Goal: Information Seeking & Learning: Find specific fact

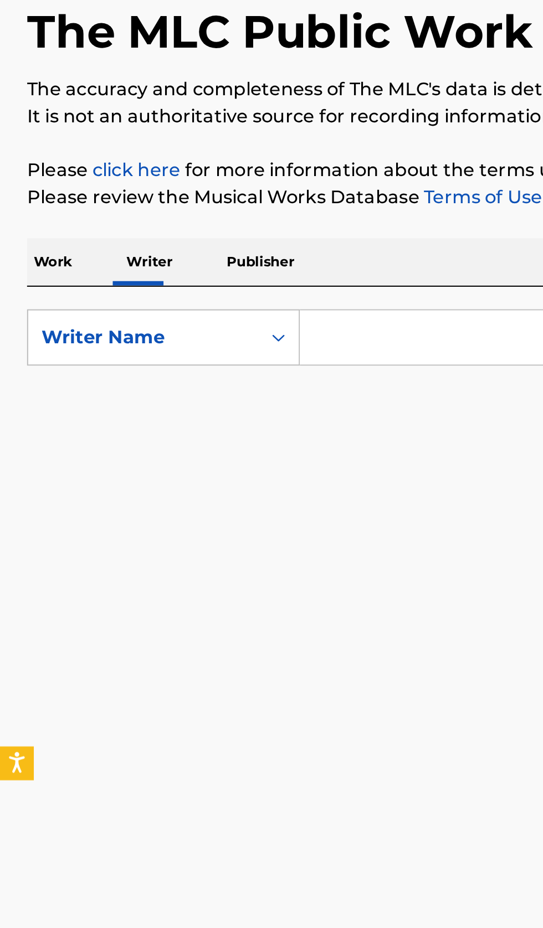
click at [29, 217] on p "Work" at bounding box center [25, 217] width 25 height 23
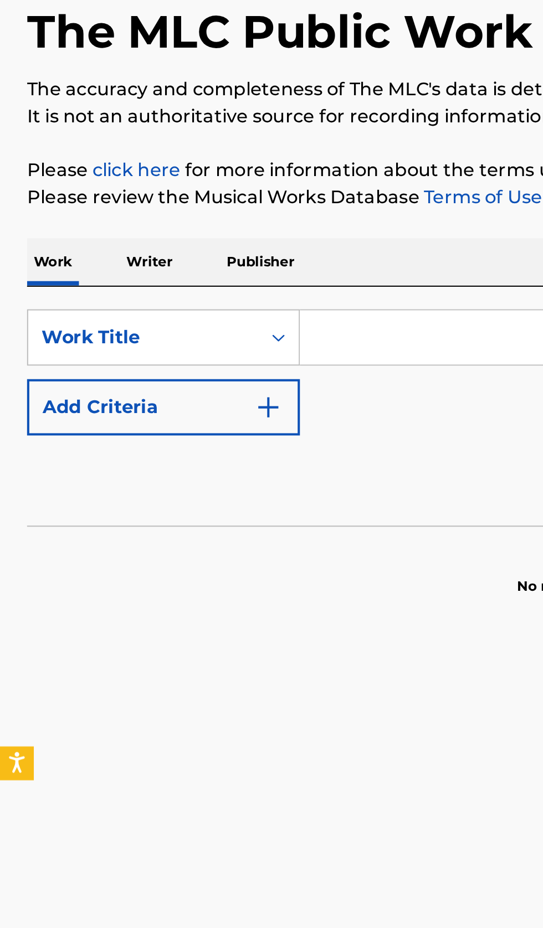
click at [177, 258] on input "Search Form" at bounding box center [338, 255] width 382 height 27
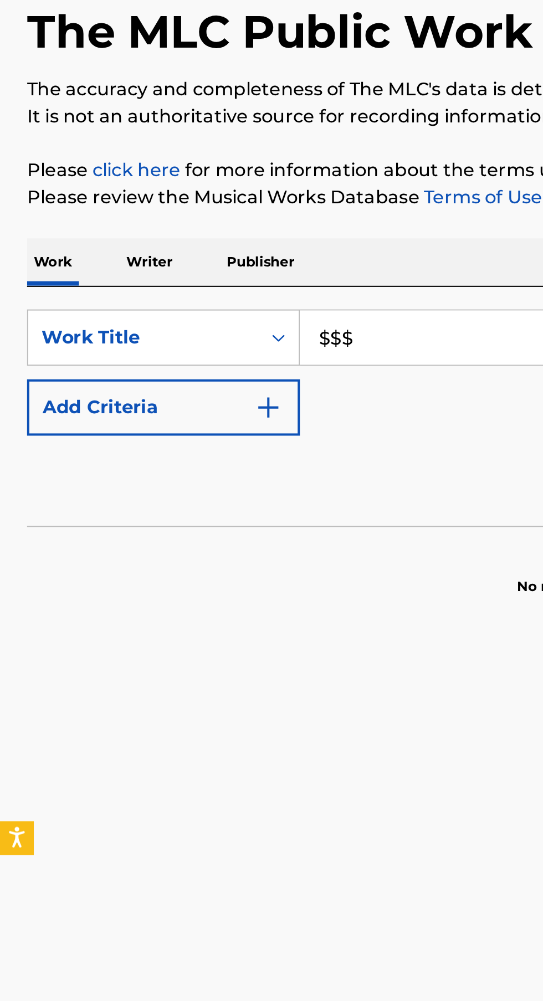
type input "$$$"
click at [135, 294] on img "Search Form" at bounding box center [131, 289] width 13 height 13
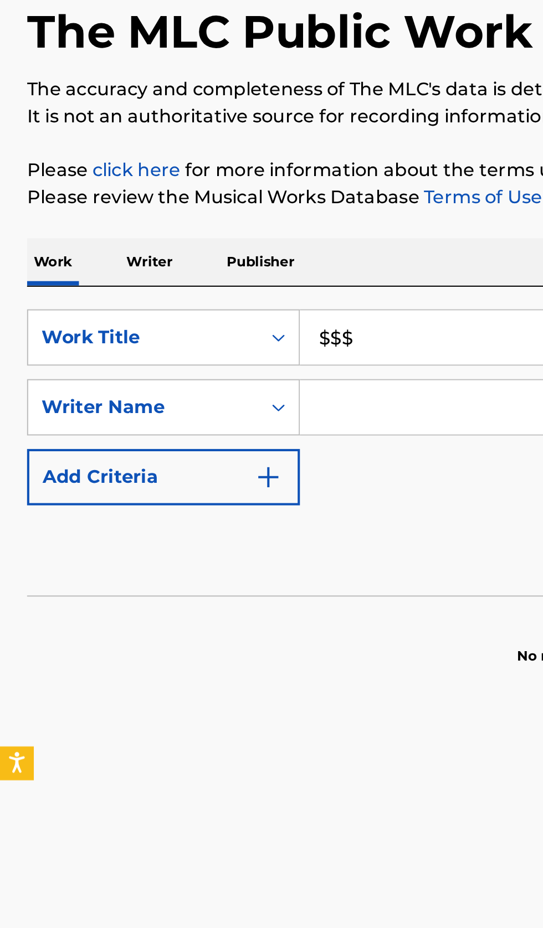
click at [181, 289] on input "Search Form" at bounding box center [327, 289] width 361 height 27
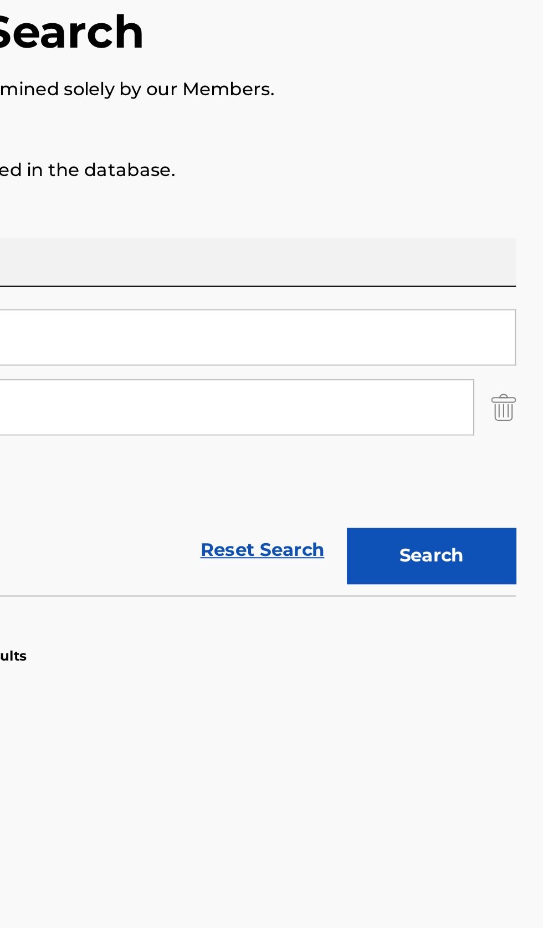
type input "ицков дмитрий олегович"
click at [506, 364] on button "Search" at bounding box center [487, 362] width 83 height 28
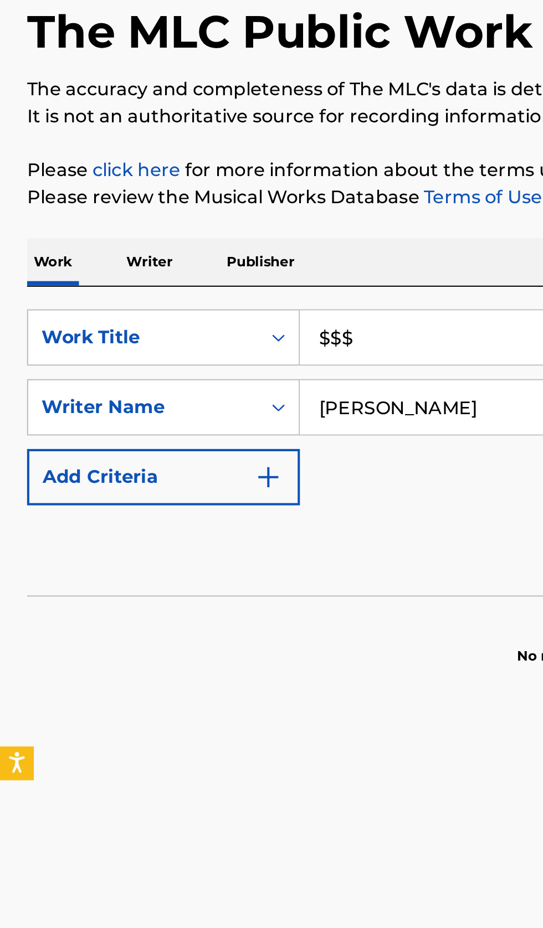
click at [73, 214] on p "Writer" at bounding box center [73, 217] width 29 height 23
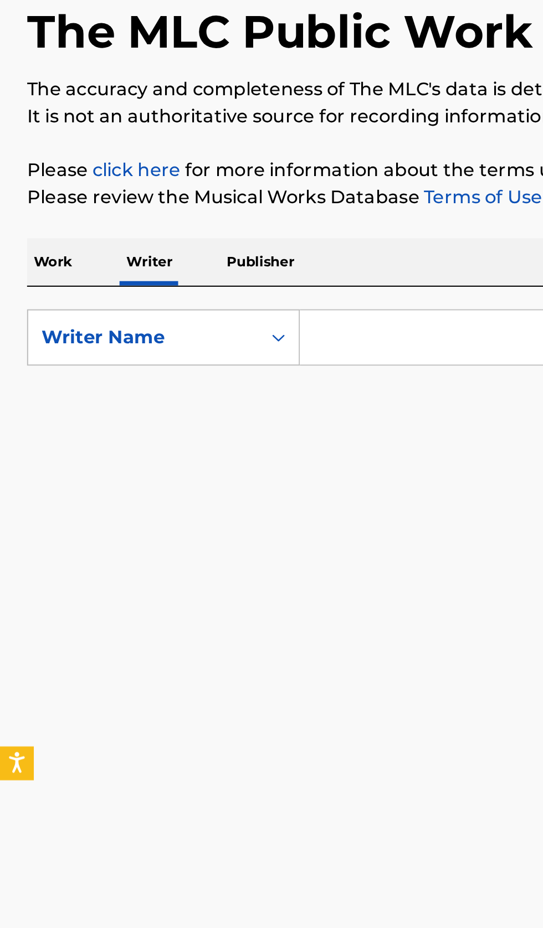
click at [194, 253] on input "Search Form" at bounding box center [338, 255] width 382 height 27
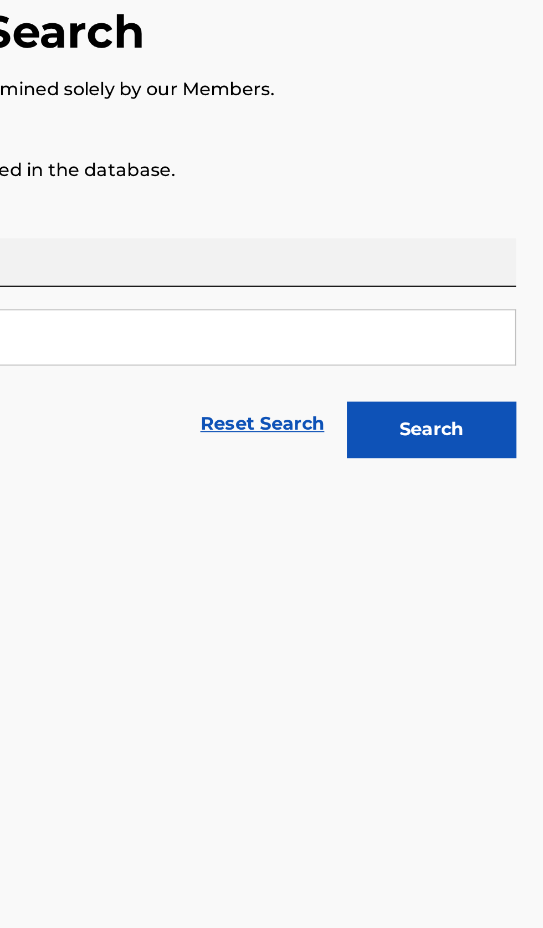
type input "ицков дмитрий олегович"
click at [506, 307] on button "Search" at bounding box center [487, 300] width 83 height 28
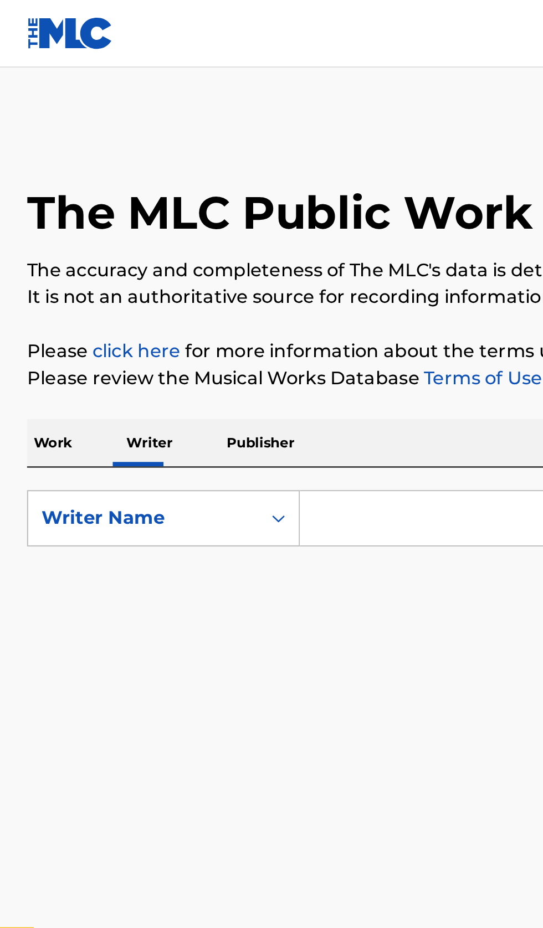
click at [195, 251] on input "Search Form" at bounding box center [338, 255] width 382 height 27
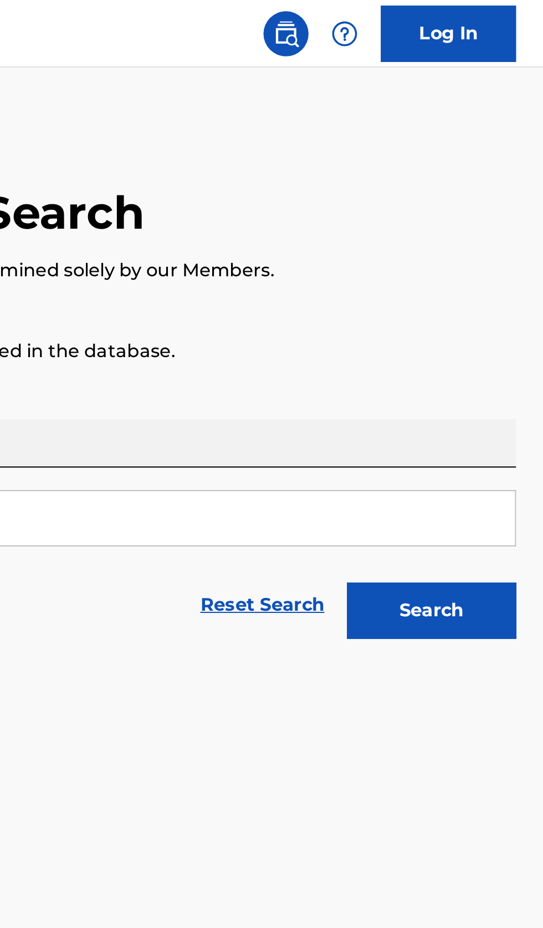
type input "дмитрий мозжухин"
click at [510, 302] on button "Search" at bounding box center [487, 300] width 83 height 28
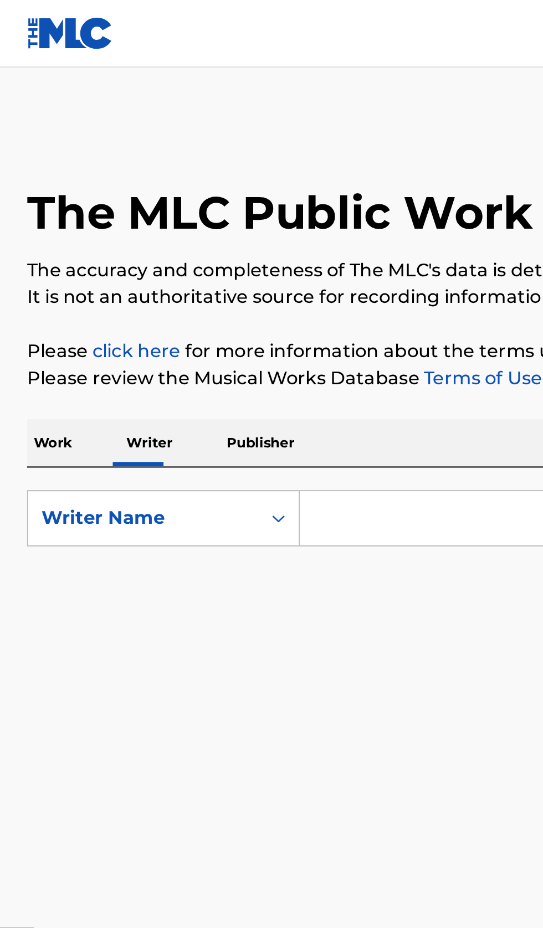
click at [29, 218] on p "Work" at bounding box center [25, 217] width 25 height 23
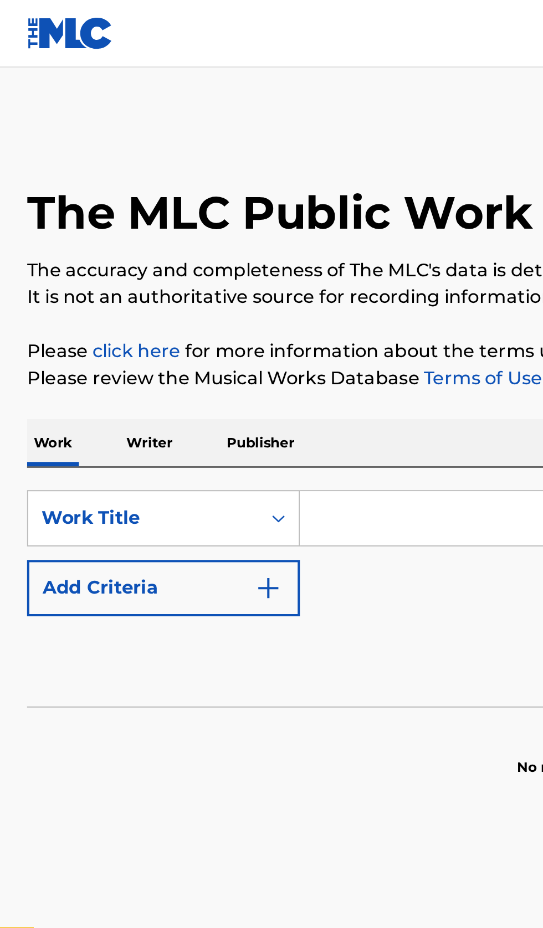
click at [179, 257] on input "Search Form" at bounding box center [338, 255] width 382 height 27
type input "Vsagz"
click at [105, 295] on button "Add Criteria" at bounding box center [80, 289] width 134 height 28
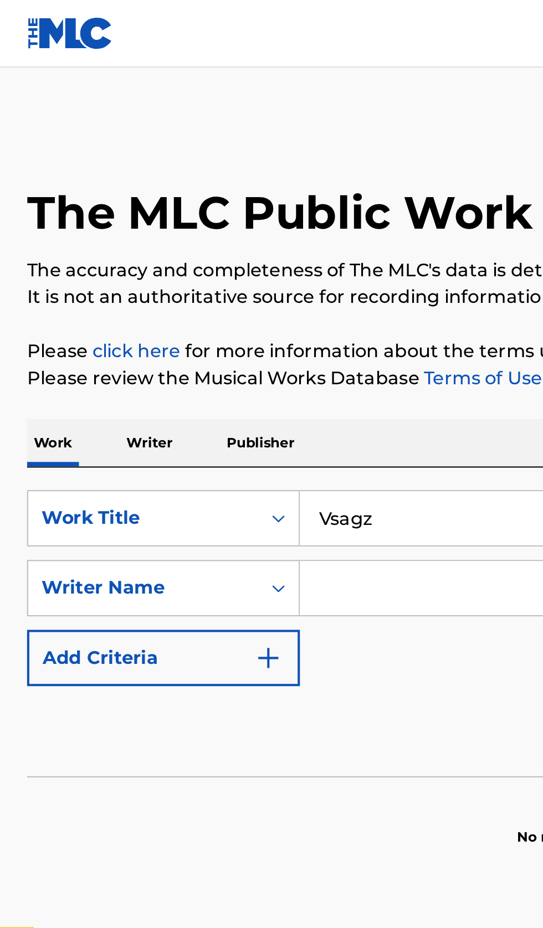
click at [188, 286] on input "Search Form" at bounding box center [327, 289] width 361 height 27
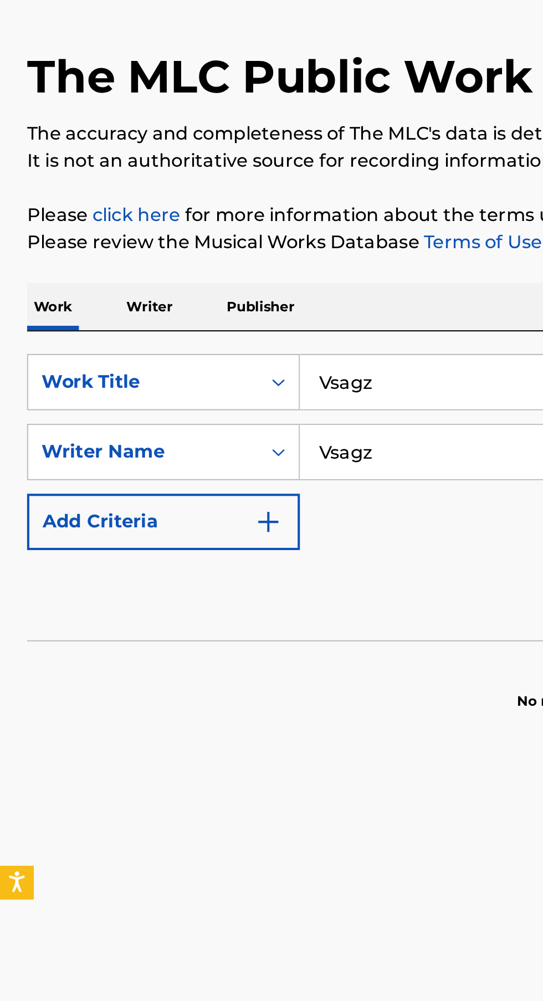
type input "Vsagz"
click at [210, 254] on input "Vsagz" at bounding box center [338, 255] width 382 height 27
type input "V"
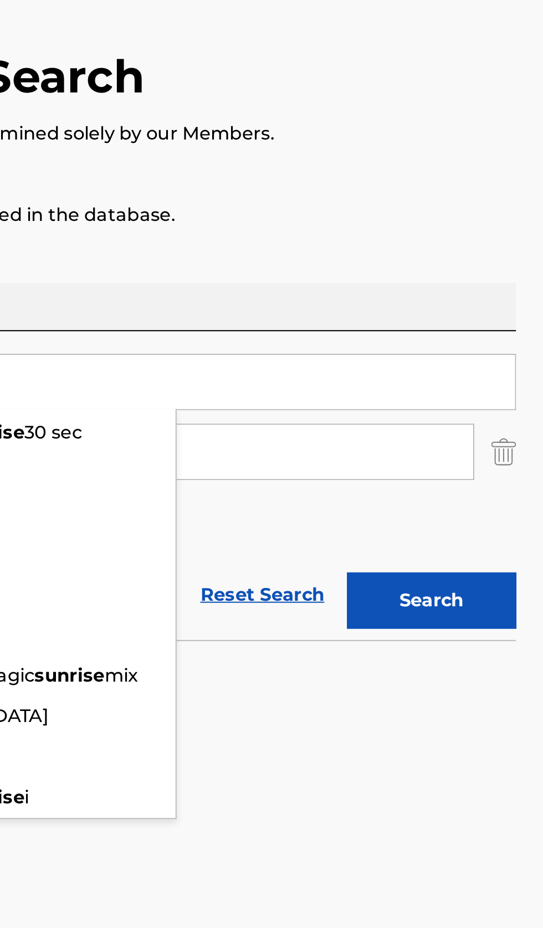
type input "Sunrise"
click at [499, 364] on button "Search" at bounding box center [487, 362] width 83 height 28
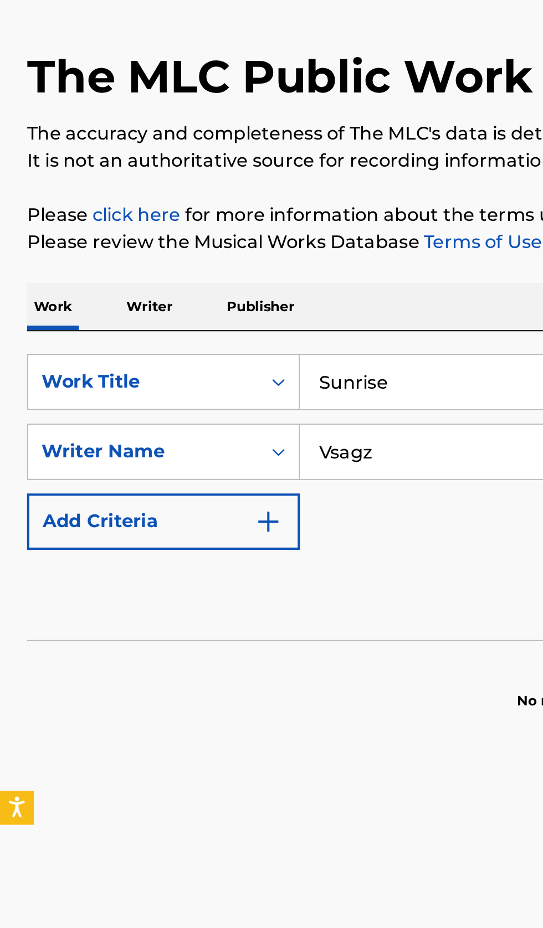
click at [71, 215] on p "Writer" at bounding box center [73, 217] width 29 height 23
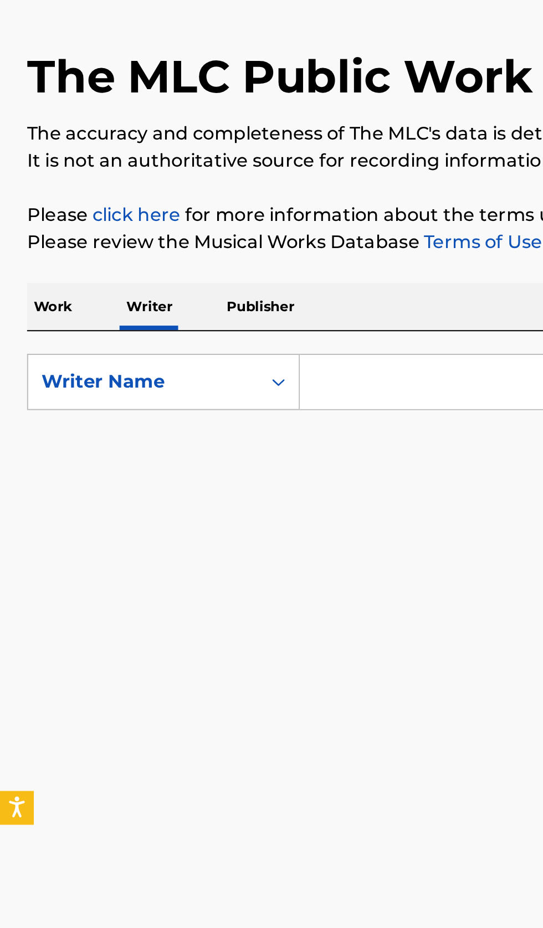
click at [194, 253] on input "Search Form" at bounding box center [338, 255] width 382 height 27
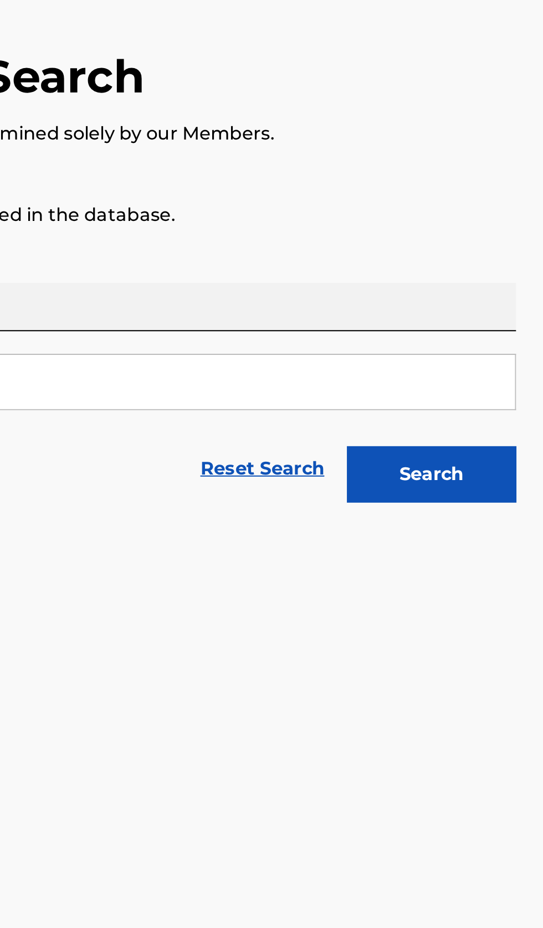
type input "Vsagz"
click at [512, 302] on button "Search" at bounding box center [487, 300] width 83 height 28
click at [510, 301] on button "Search" at bounding box center [487, 300] width 83 height 28
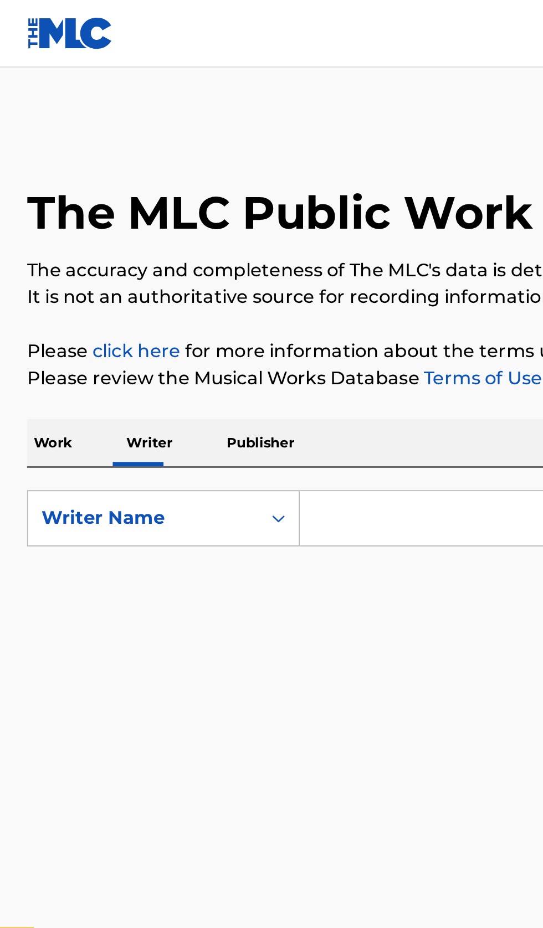
click at [186, 257] on input "Search Form" at bounding box center [338, 255] width 382 height 27
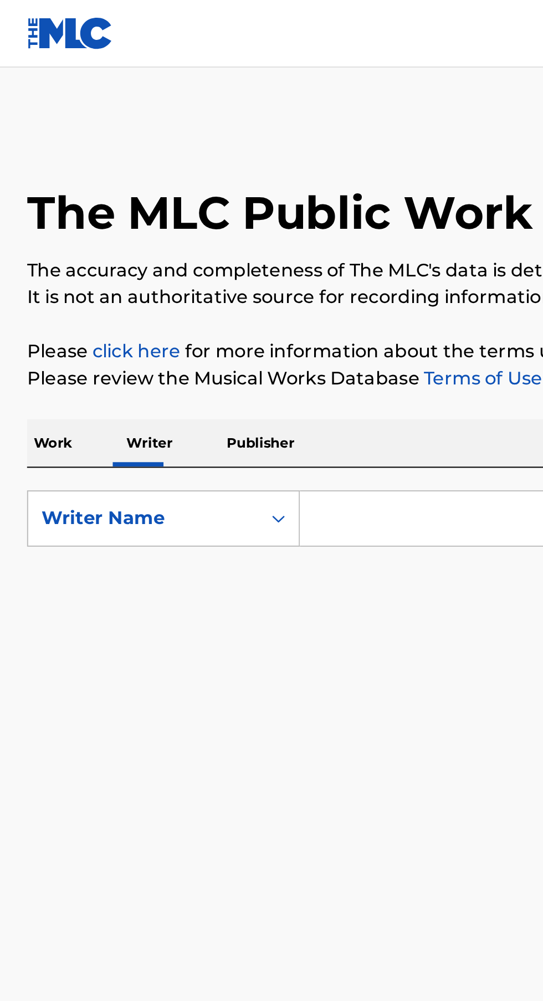
type input "Iduseri victor osaigbovo"
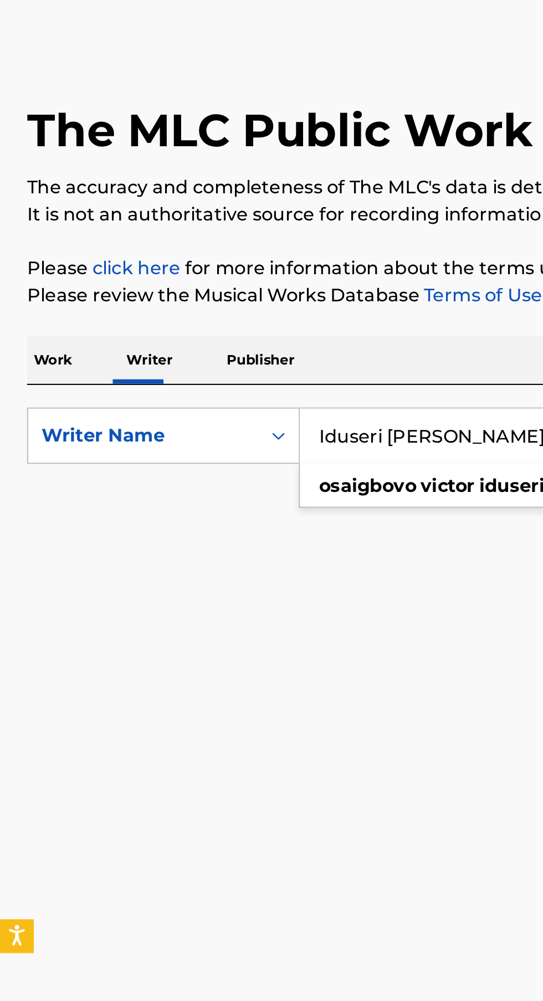
click at [30, 218] on p "Work" at bounding box center [25, 217] width 25 height 23
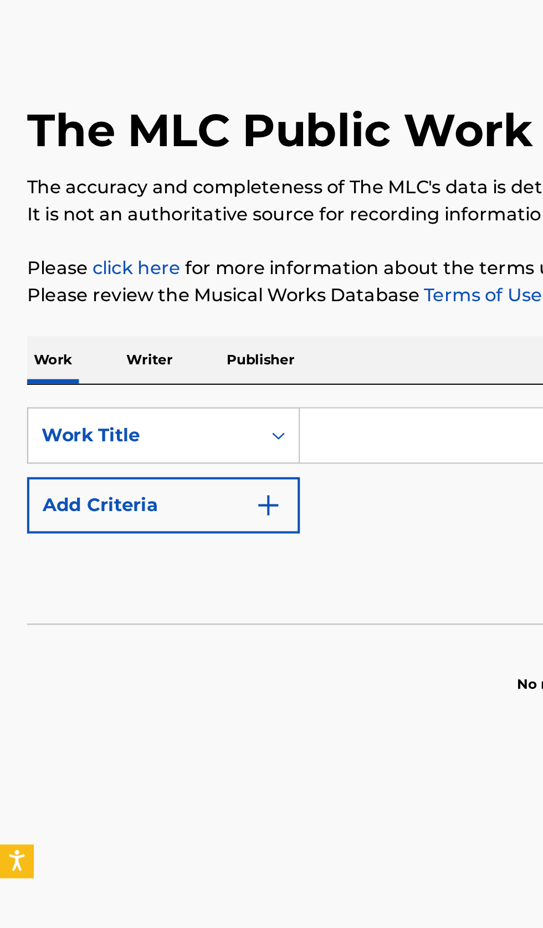
click at [179, 253] on input "Search Form" at bounding box center [338, 255] width 382 height 27
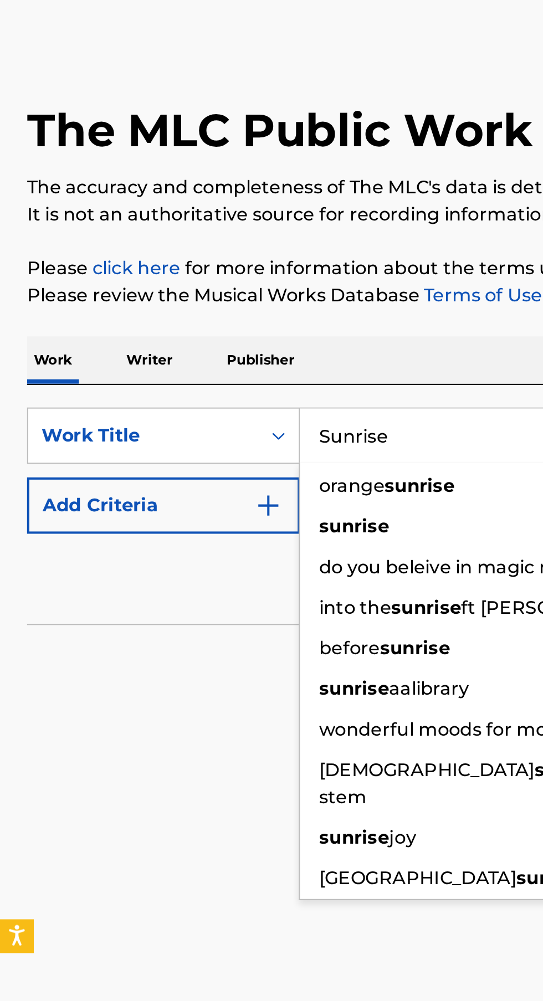
type input "Sunrise"
click at [136, 297] on button "Add Criteria" at bounding box center [80, 289] width 134 height 28
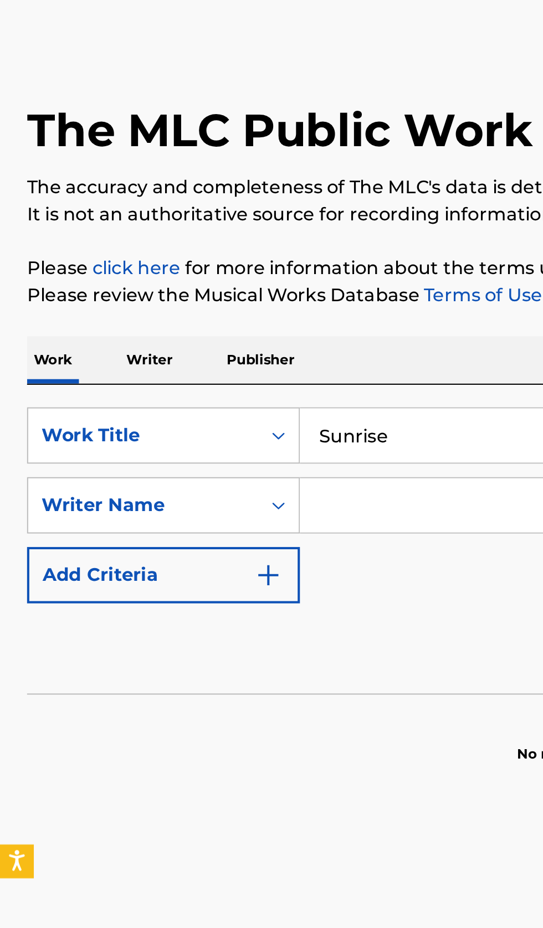
click at [192, 289] on input "Search Form" at bounding box center [327, 289] width 361 height 27
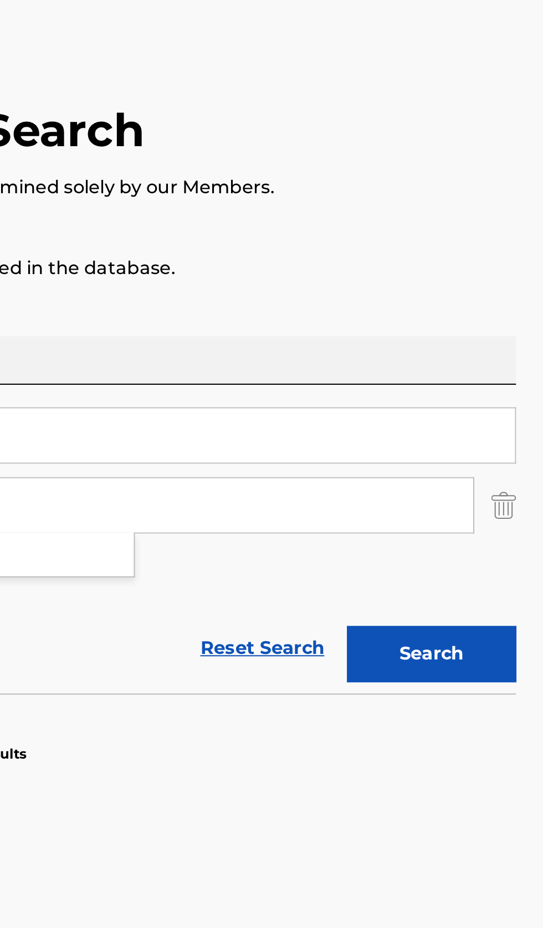
type input "Iduseri victor osaigbovo"
click at [494, 362] on button "Search" at bounding box center [487, 362] width 83 height 28
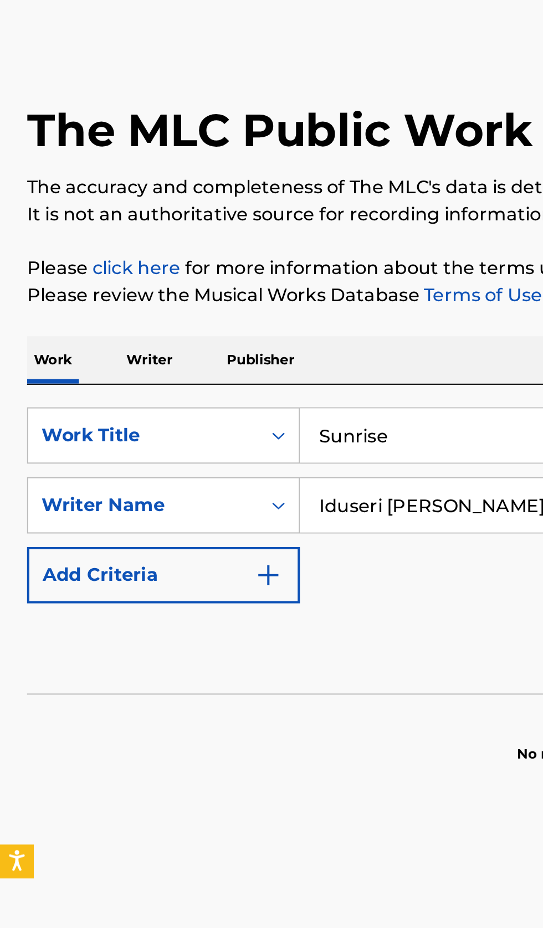
click at [77, 219] on p "Writer" at bounding box center [73, 217] width 29 height 23
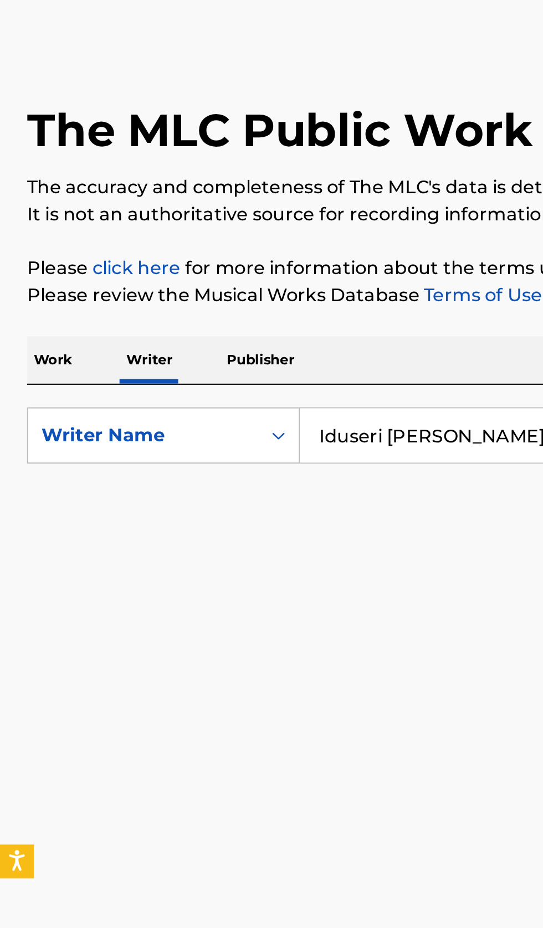
click at [189, 257] on input "Iduseri victor osaigbovo" at bounding box center [338, 255] width 382 height 27
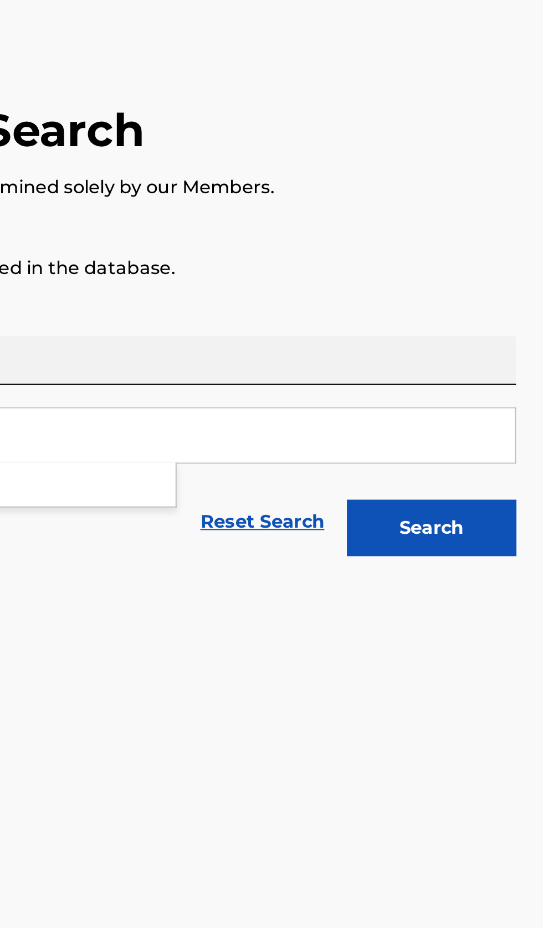
click at [503, 308] on button "Search" at bounding box center [487, 300] width 83 height 28
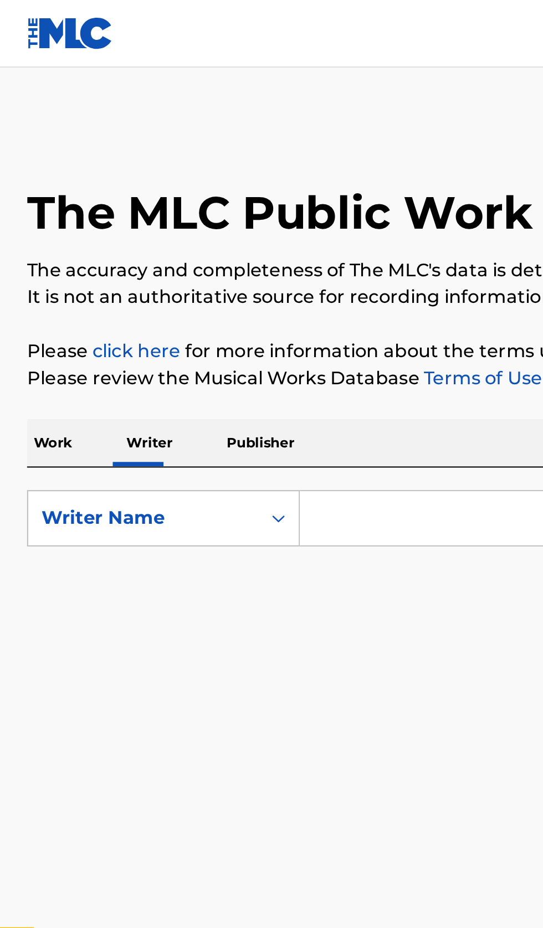
click at [192, 242] on input "Search Form" at bounding box center [338, 255] width 382 height 27
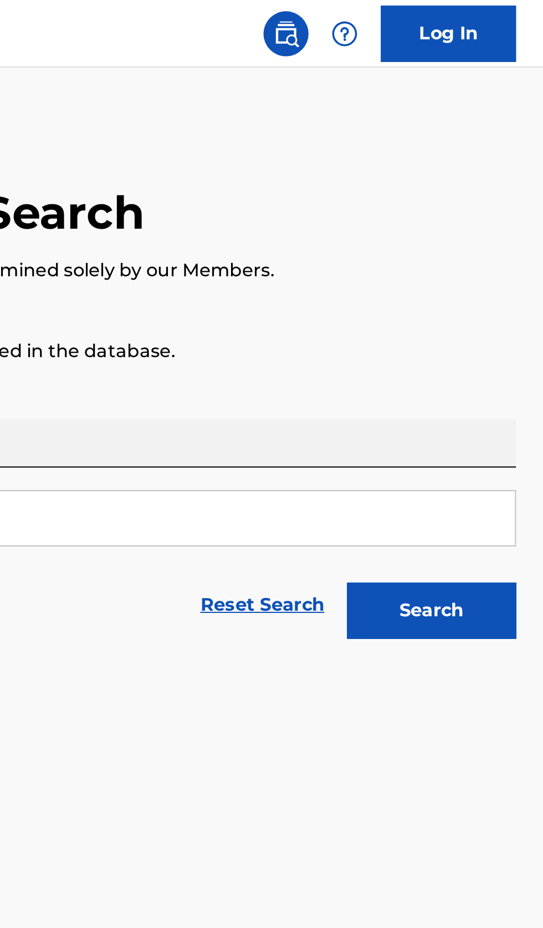
type input "Suely [PERSON_NAME]"
click at [512, 300] on button "Search" at bounding box center [487, 300] width 83 height 28
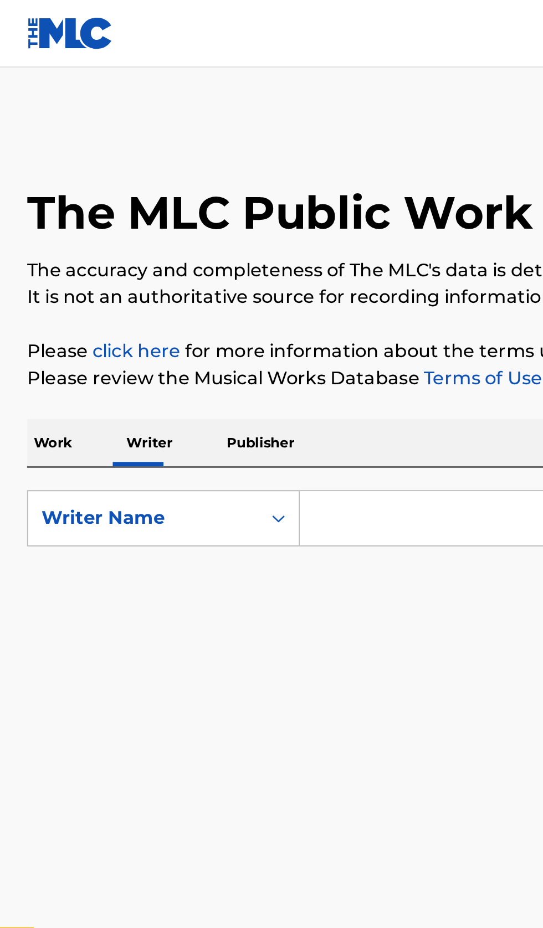
click at [194, 250] on input "Search Form" at bounding box center [338, 255] width 382 height 27
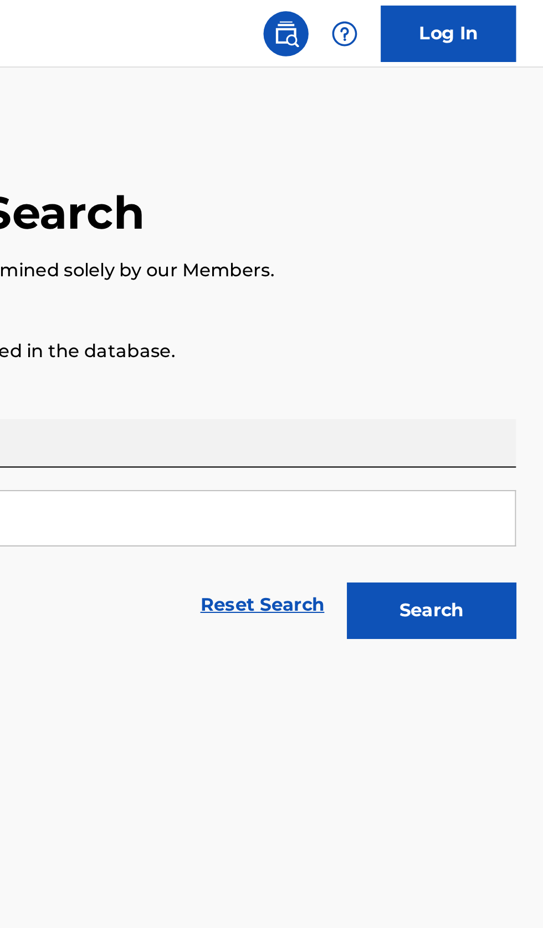
type input "RR"
click at [506, 309] on button "Search" at bounding box center [487, 300] width 83 height 28
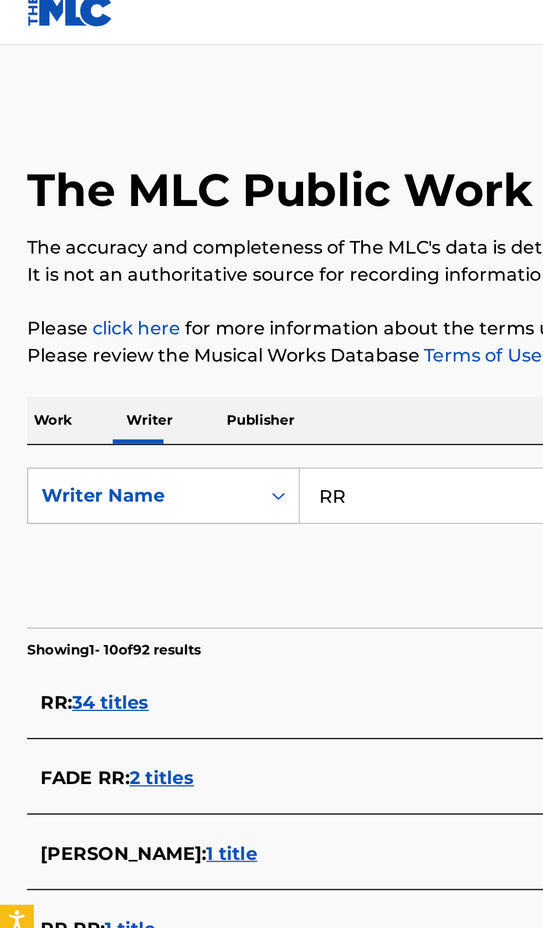
click at [143, 355] on div "RR : 34 titles" at bounding box center [257, 356] width 474 height 13
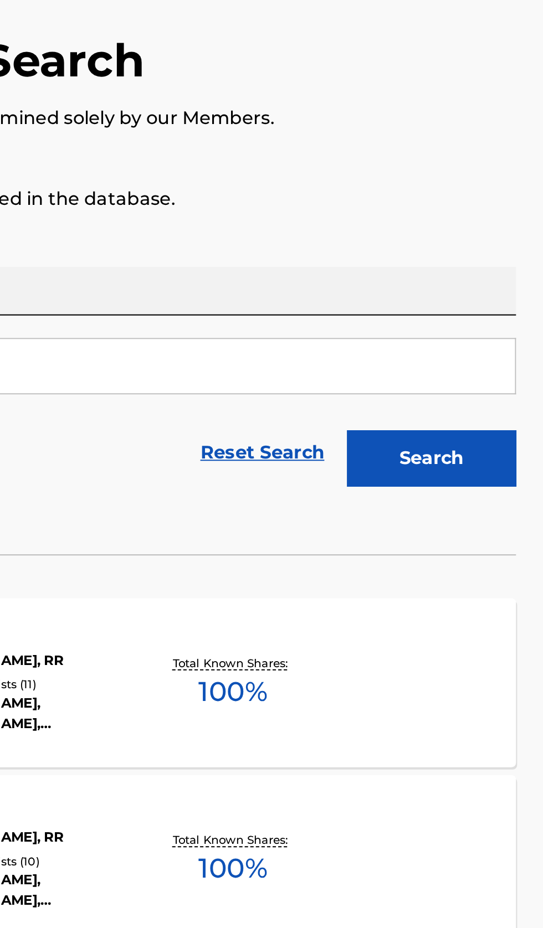
click at [454, 426] on div "NENU TAPPU CHEYALEDHU MLC Song Code : ND3X0A ISWC : Writers ( 2 ) SATYAM, RR Re…" at bounding box center [271, 410] width 516 height 83
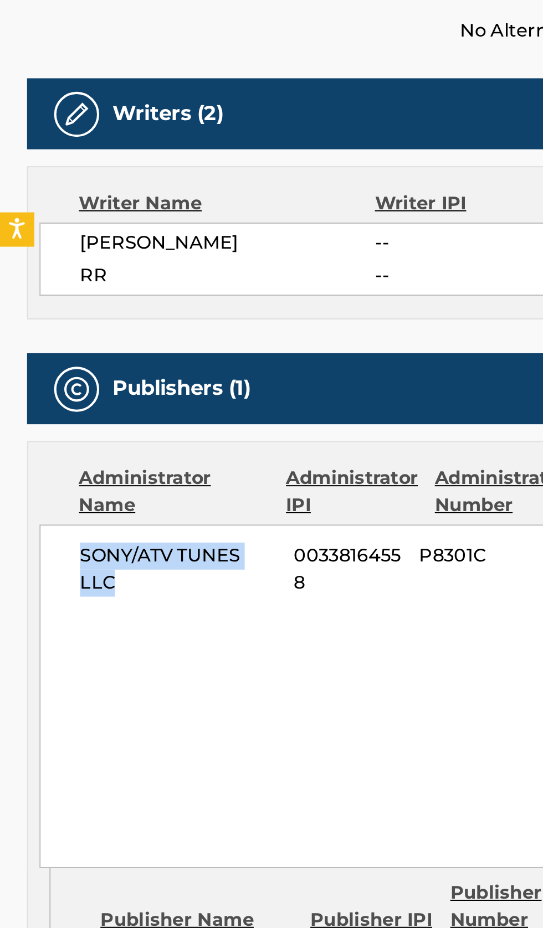
copy span "SONY/ATV TUNES LLC"
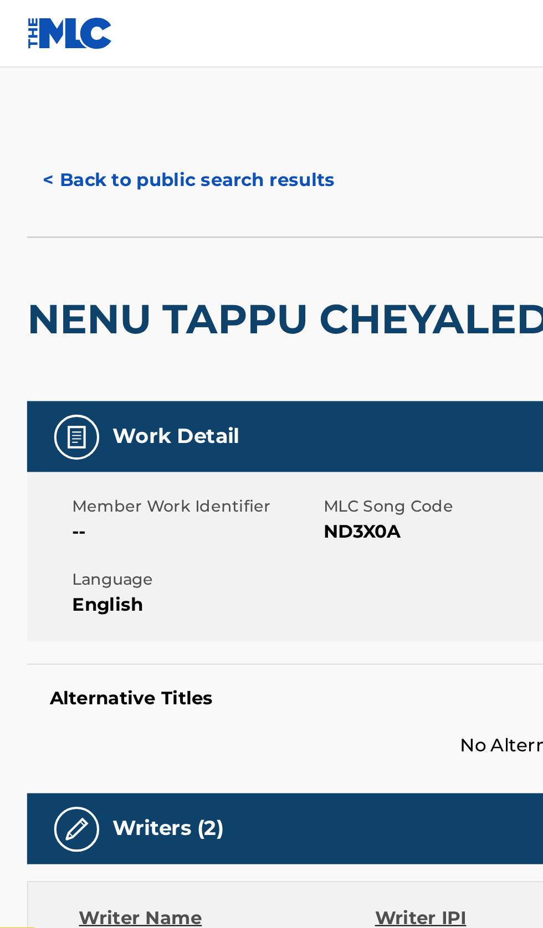
click at [70, 91] on button "< Back to public search results" at bounding box center [92, 89] width 159 height 28
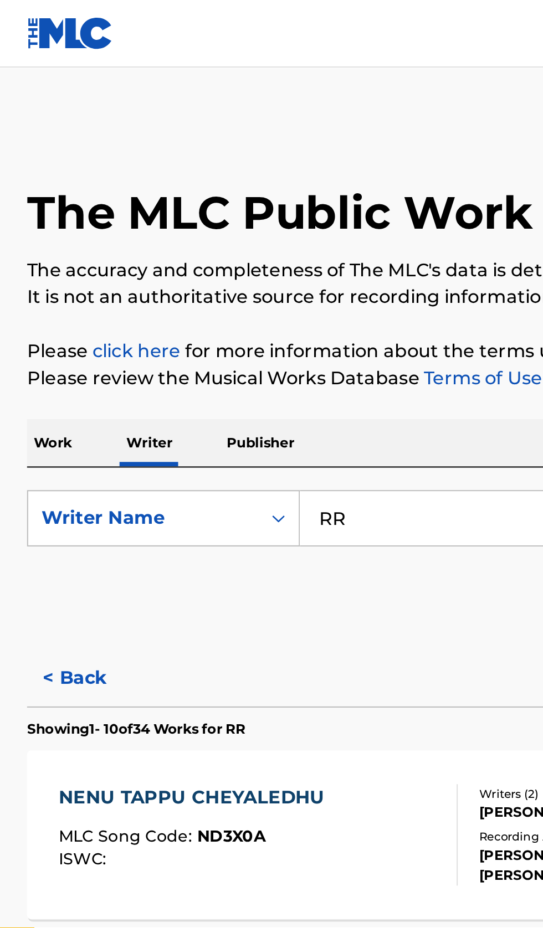
click at [28, 217] on p "Work" at bounding box center [25, 217] width 25 height 23
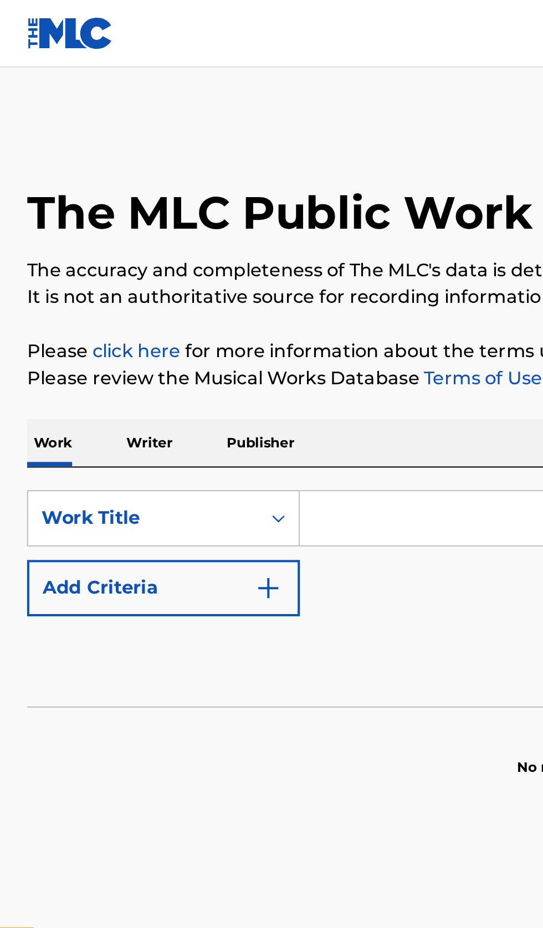
click at [191, 257] on input "Search Form" at bounding box center [338, 255] width 382 height 27
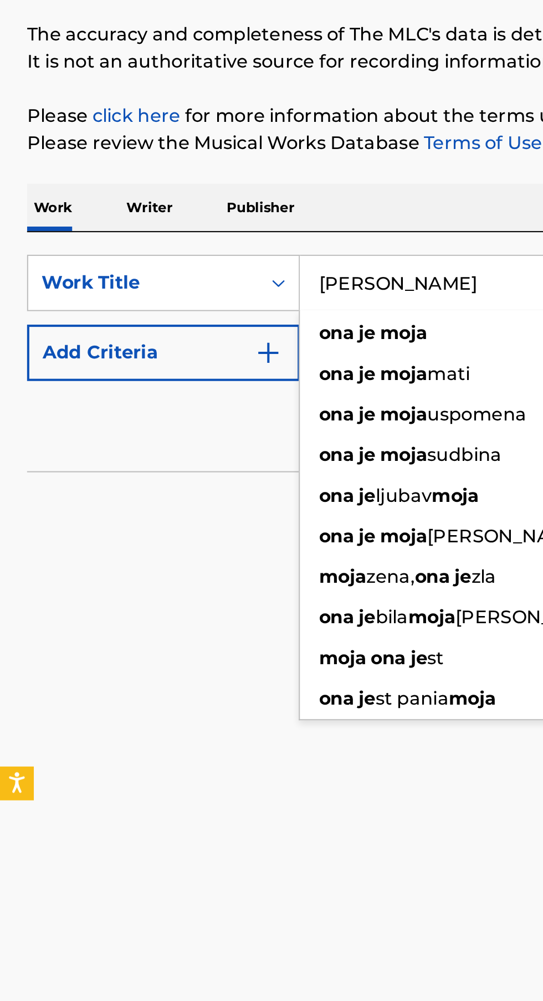
type input "Ona Je Moja"
click at [136, 294] on img "Search Form" at bounding box center [131, 289] width 13 height 13
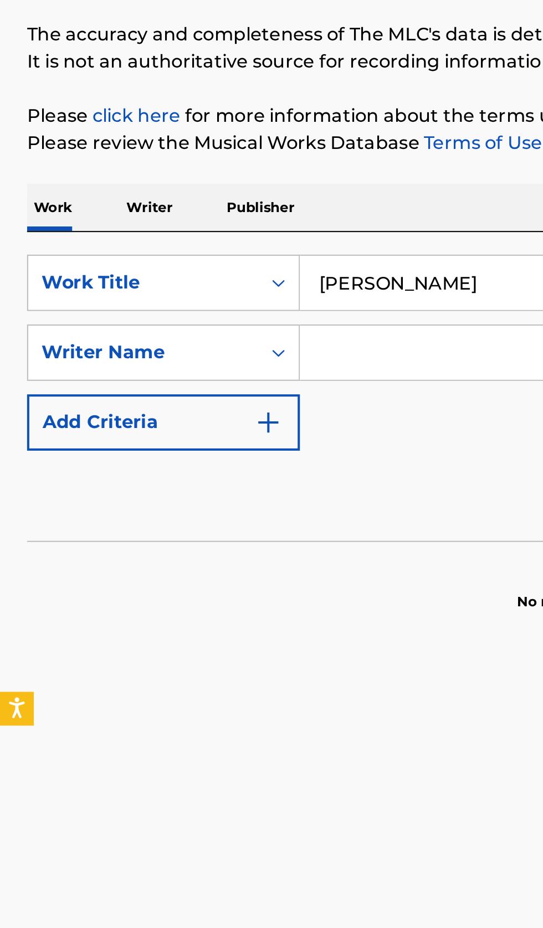
click at [185, 291] on input "Search Form" at bounding box center [327, 289] width 361 height 27
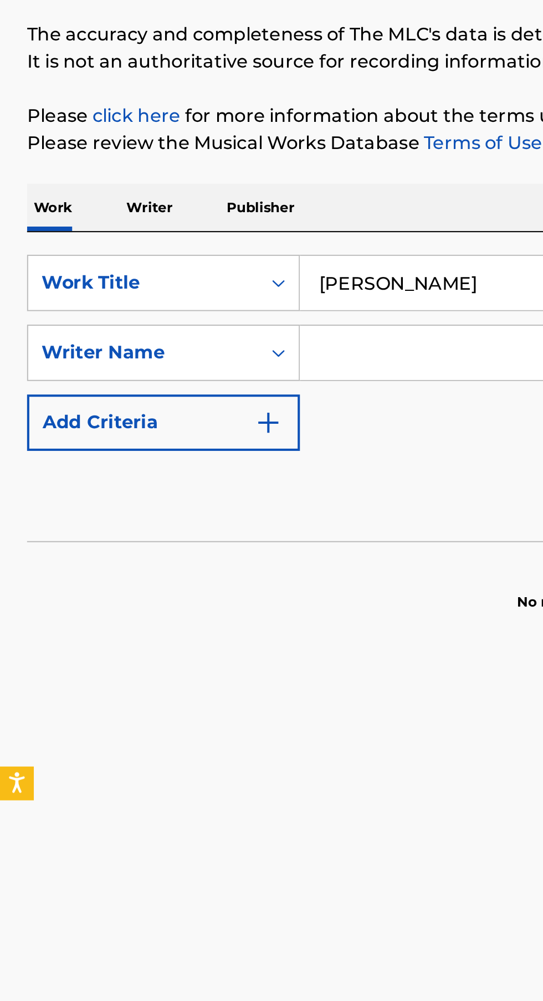
click at [178, 291] on input "Search Form" at bounding box center [327, 289] width 361 height 27
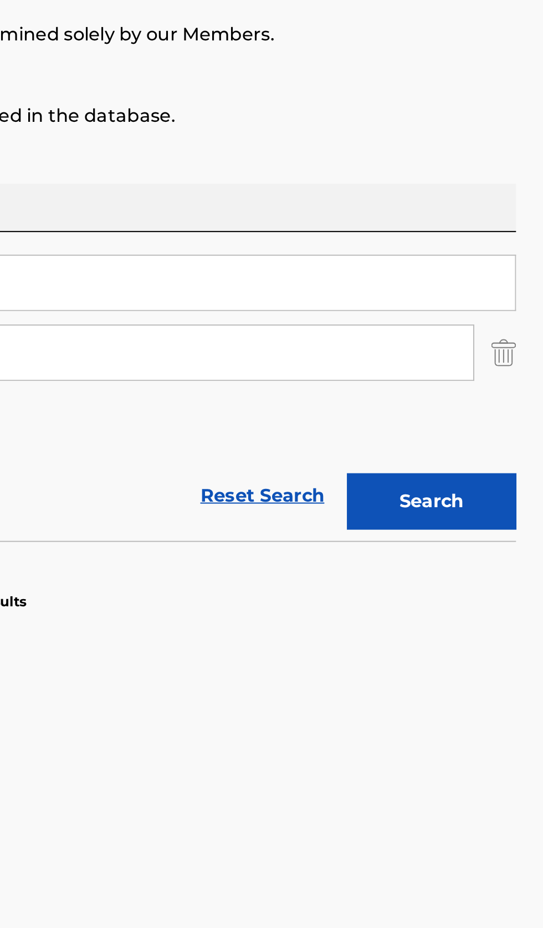
type input "RR"
click at [512, 366] on button "Search" at bounding box center [487, 362] width 83 height 28
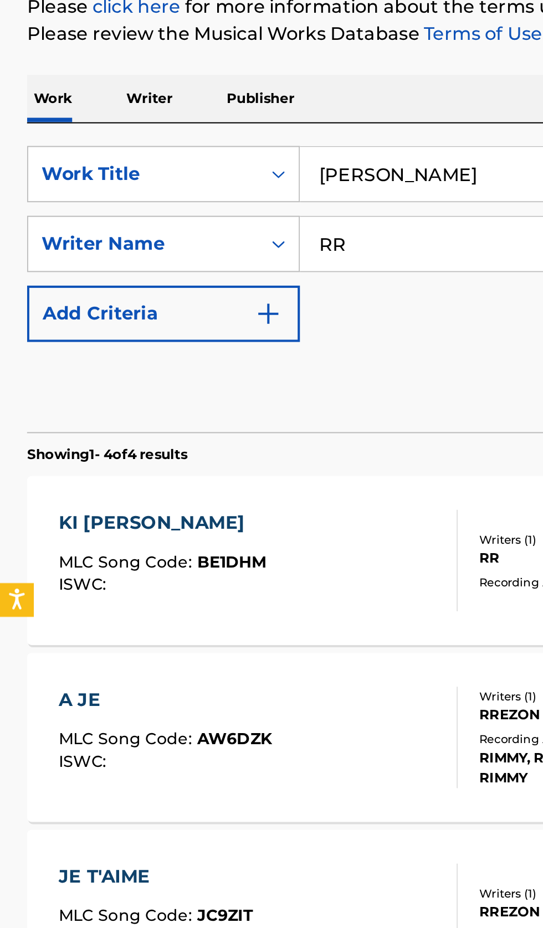
click at [75, 222] on p "Writer" at bounding box center [73, 217] width 29 height 23
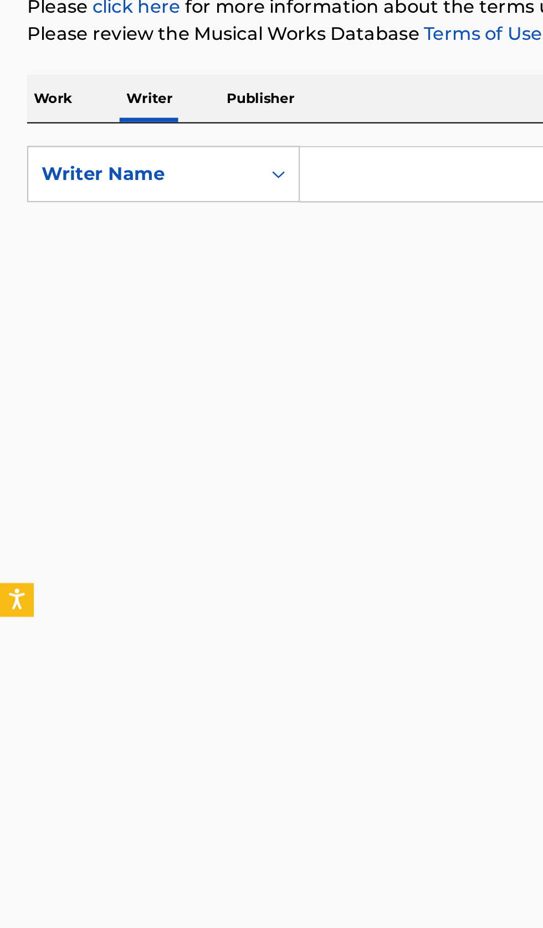
click at [209, 255] on input "Search Form" at bounding box center [338, 255] width 382 height 27
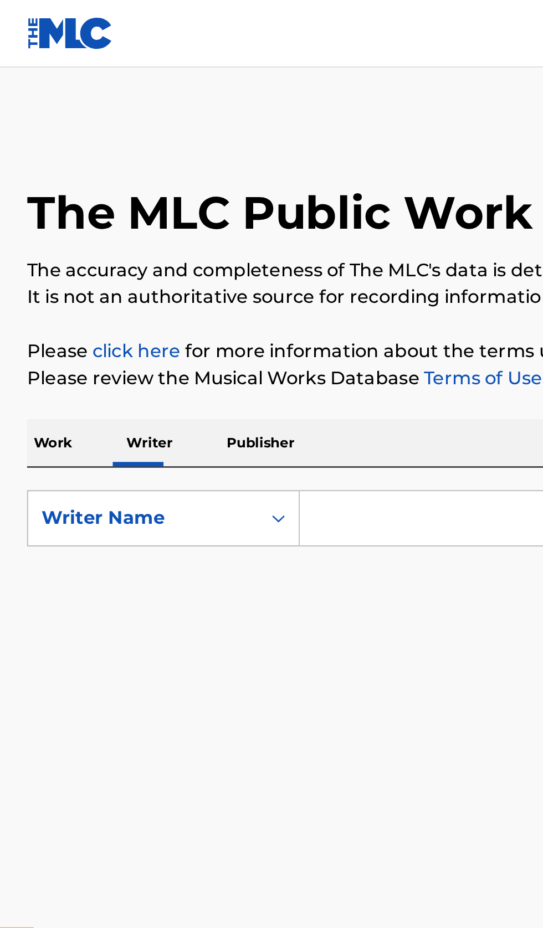
click at [184, 252] on input "Search Form" at bounding box center [338, 255] width 382 height 27
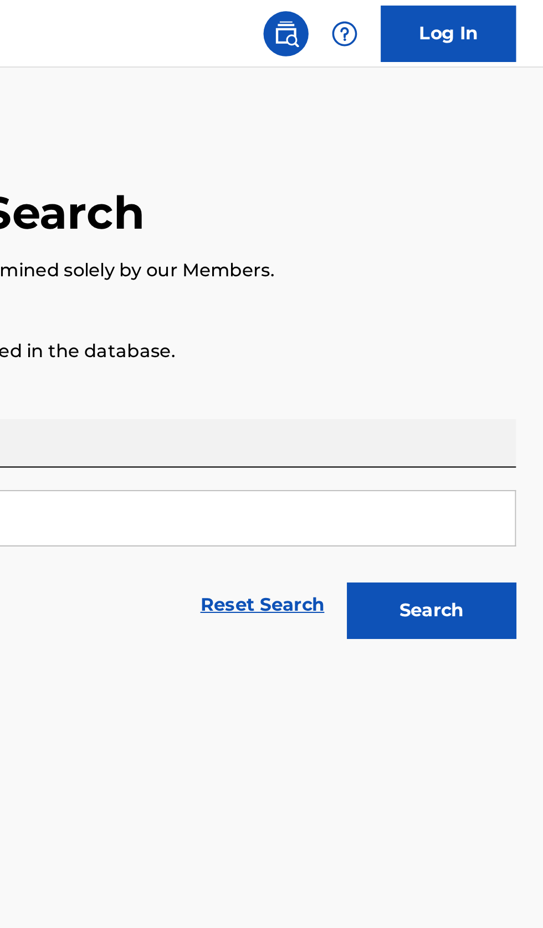
type input "Мирас Қадырмурат"
click at [500, 309] on button "Search" at bounding box center [487, 300] width 83 height 28
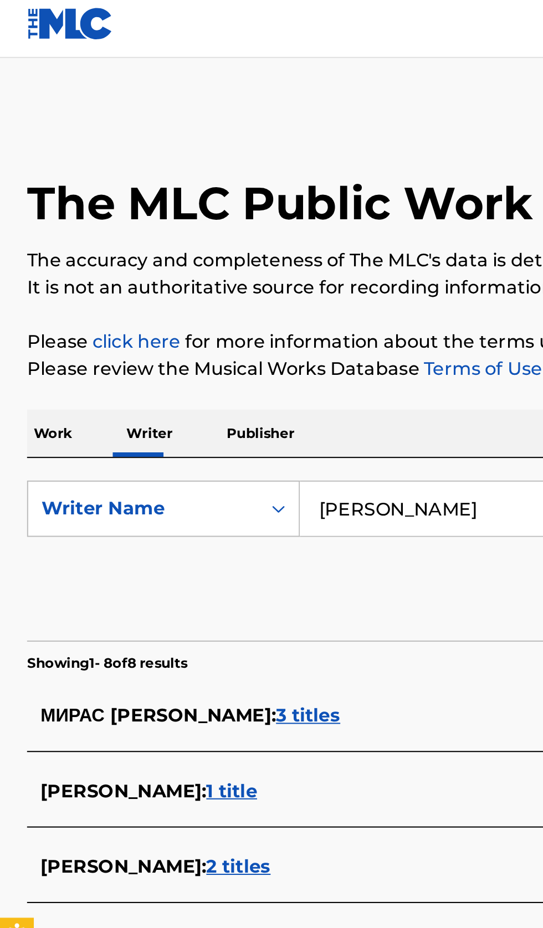
click at [204, 352] on div "МИРАС ҚАДЫРМҰРАТ : 3 titles" at bounding box center [257, 356] width 474 height 13
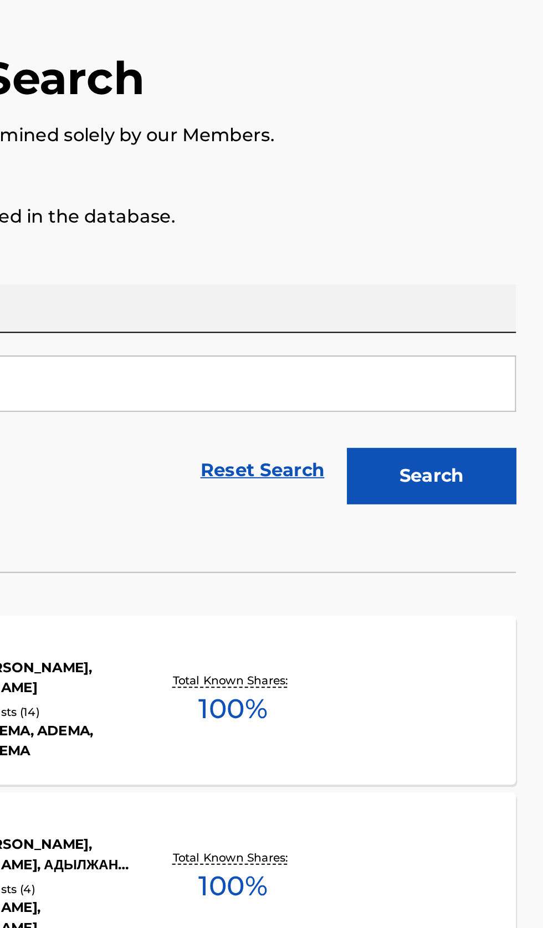
click at [437, 429] on div "САҒАН ҒАНА MLC Song Code : AB9Q81 ISWC : Writers ( 2 ) МИРАС ҚАДЫРМҰРАТ, ЖАСҰЛА…" at bounding box center [271, 410] width 516 height 83
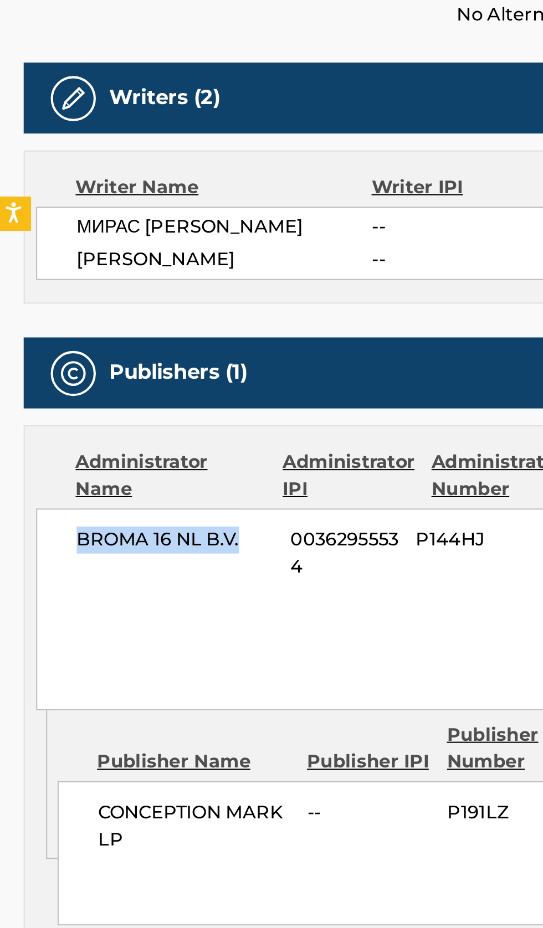
copy span "BROMA 16 NL B.V."
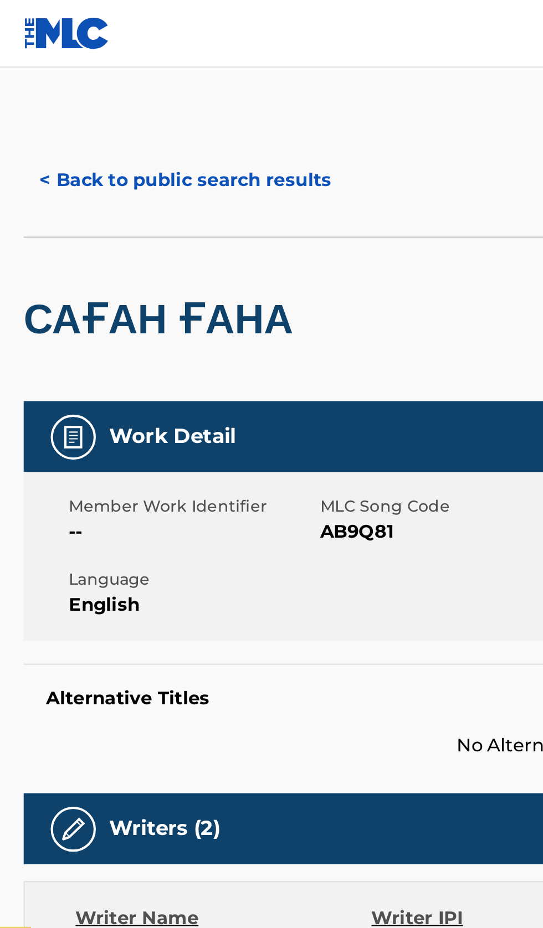
click at [88, 87] on button "< Back to public search results" at bounding box center [92, 89] width 159 height 28
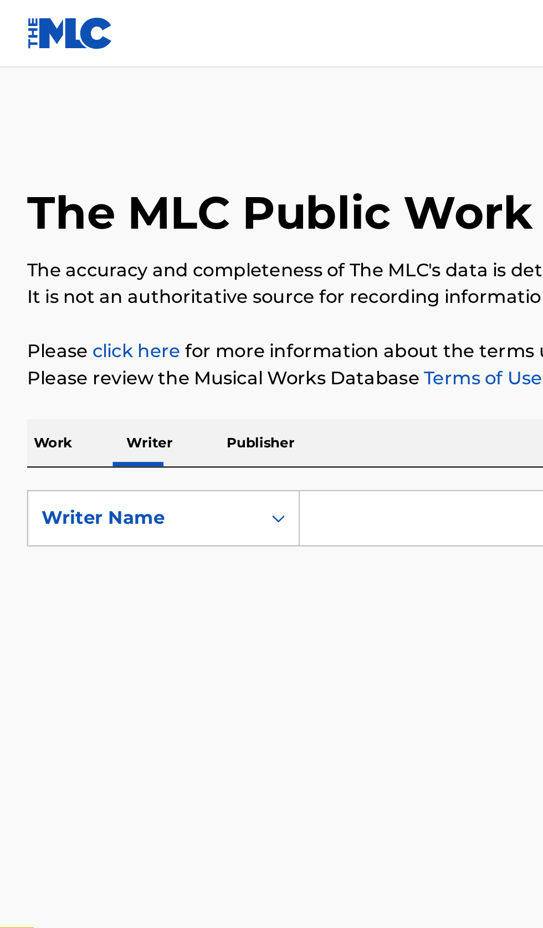
click at [186, 254] on input "Search Form" at bounding box center [338, 255] width 382 height 27
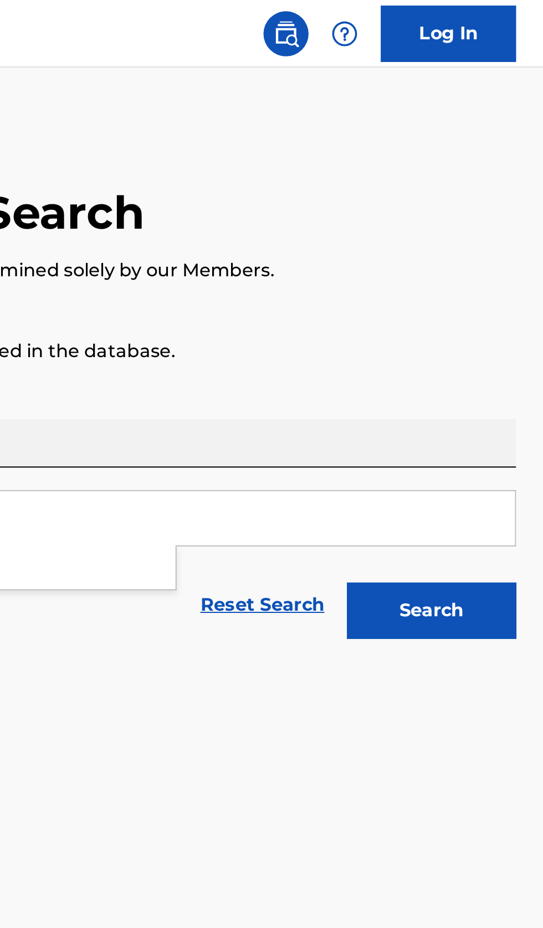
type input "[PERSON_NAME]"
click at [510, 304] on button "Search" at bounding box center [487, 300] width 83 height 28
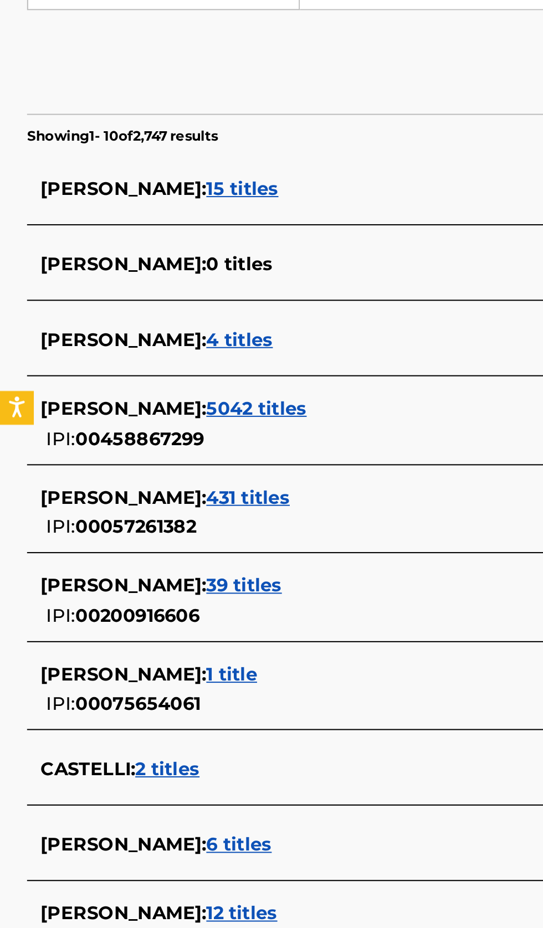
click at [177, 682] on div "RALPH CASTELLI : 6 titles" at bounding box center [257, 678] width 474 height 13
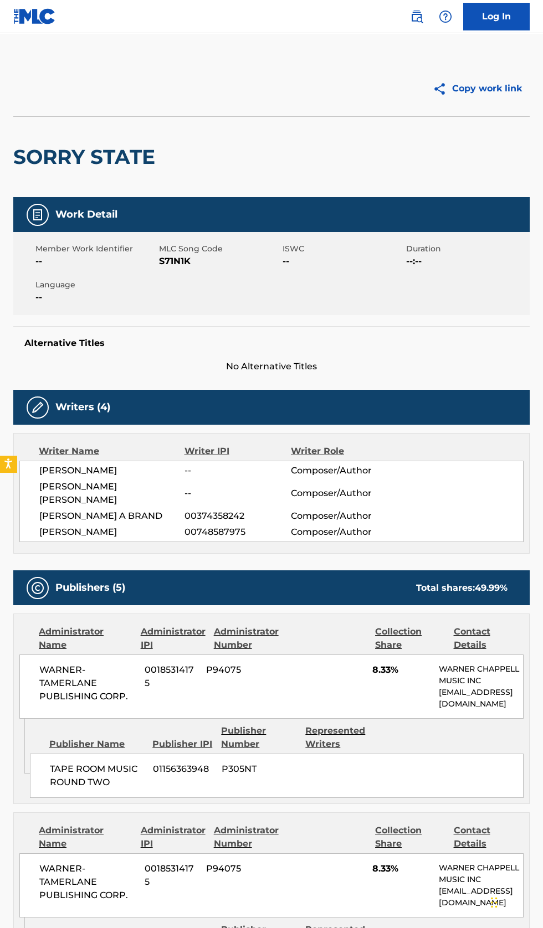
click at [417, 18] on img at bounding box center [416, 16] width 13 height 13
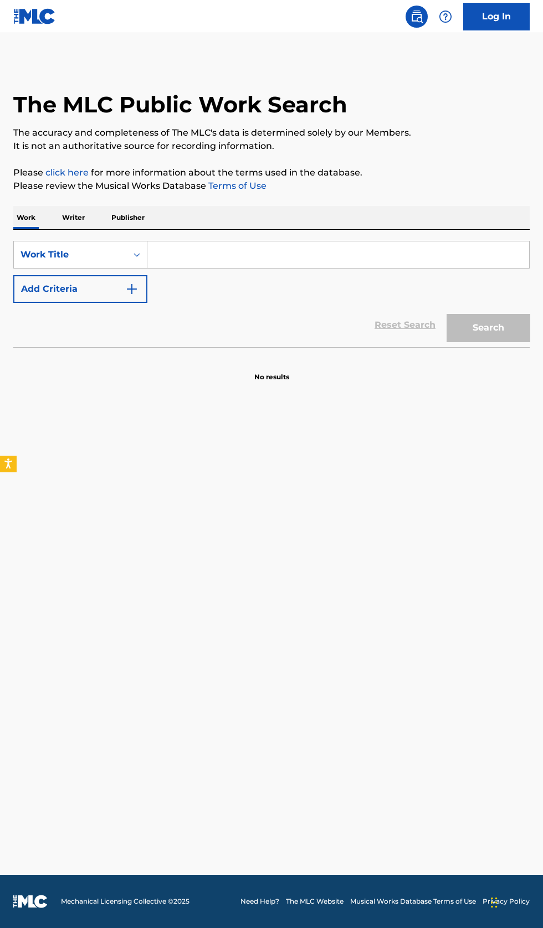
click at [73, 217] on p "Writer" at bounding box center [73, 217] width 29 height 23
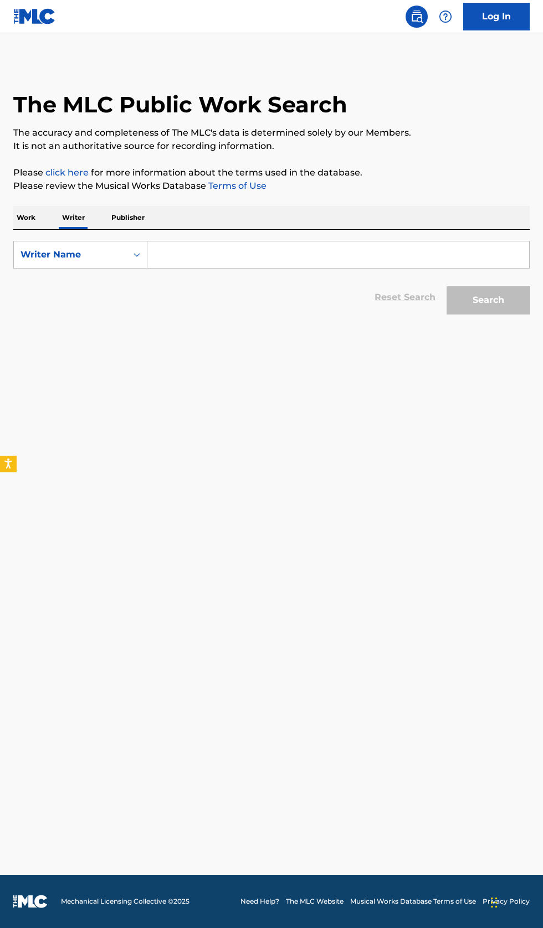
scroll to position [2, 0]
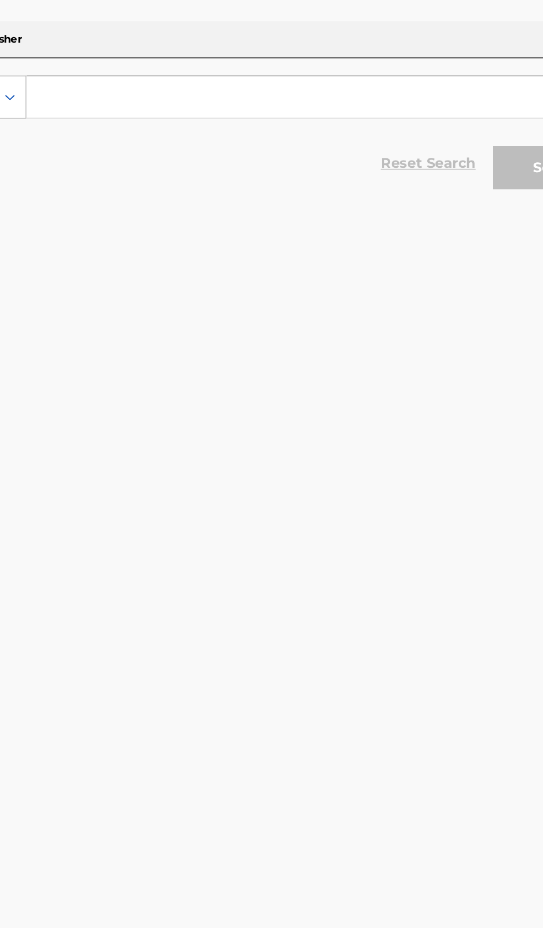
click at [285, 255] on input "Search Form" at bounding box center [338, 255] width 382 height 27
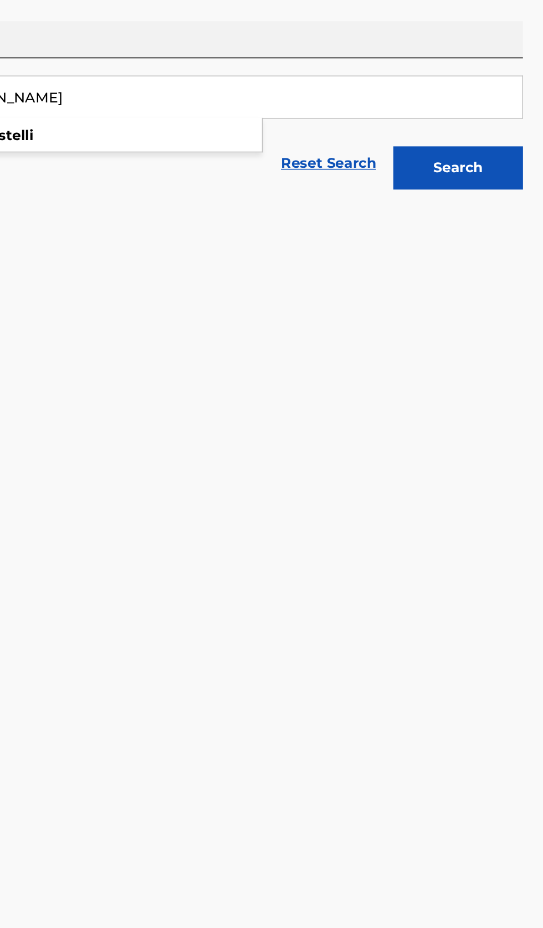
type input "Ralph Castelli"
click at [489, 307] on button "Search" at bounding box center [487, 300] width 83 height 28
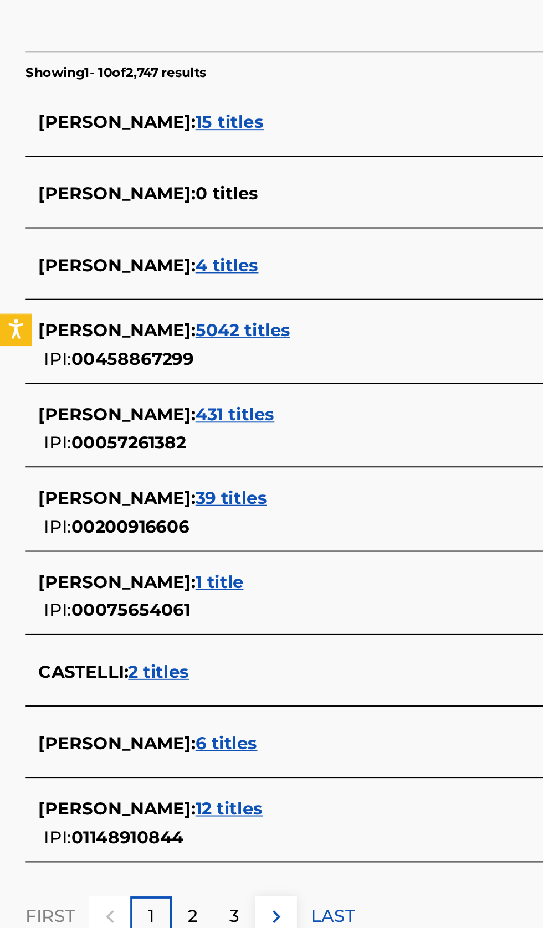
click at [196, 721] on div "RALPH CASTELLI : 12 titles IPI: 01148910844" at bounding box center [257, 720] width 474 height 28
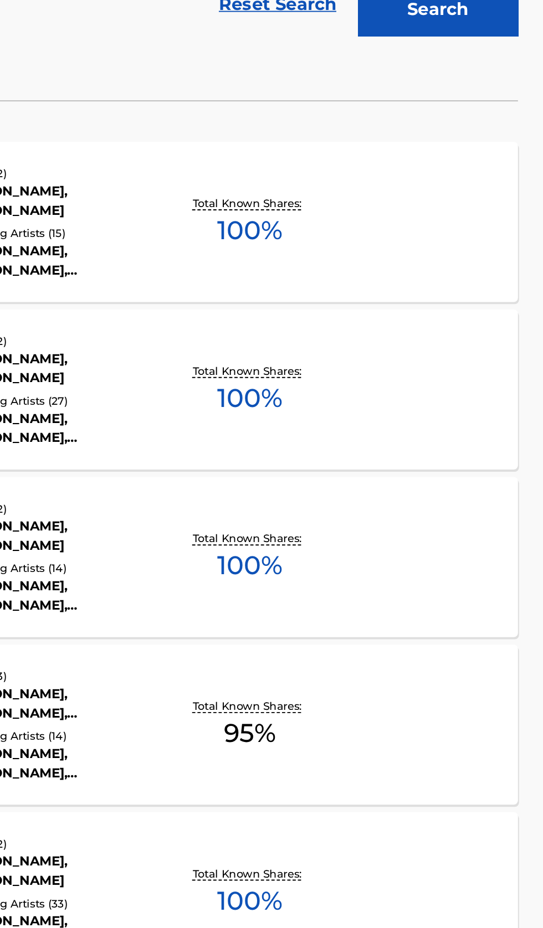
click at [445, 428] on div "CANNONBALL MLC Song Code : CJ7J3E ISWC : Writers ( 2 ) DORA JARKOWSKI, RALPH CA…" at bounding box center [271, 408] width 516 height 83
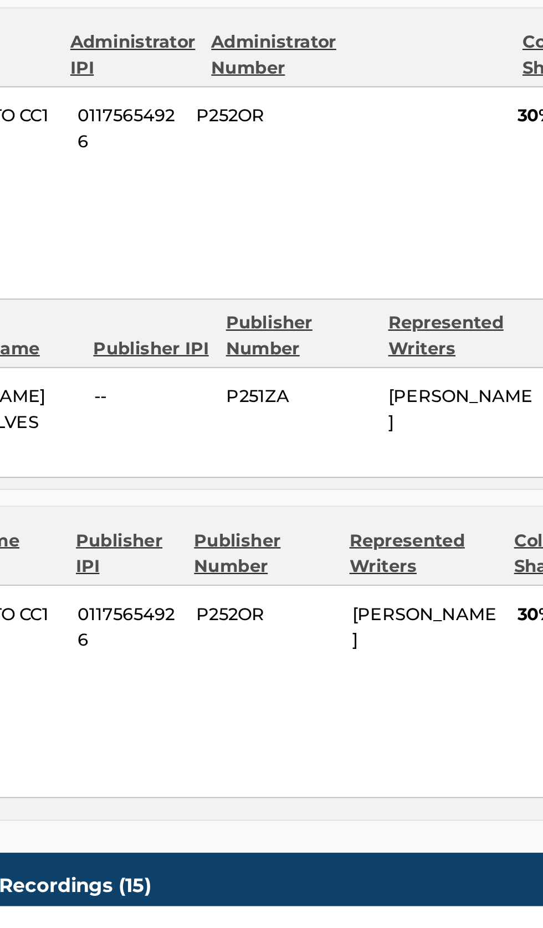
scroll to position [243, 0]
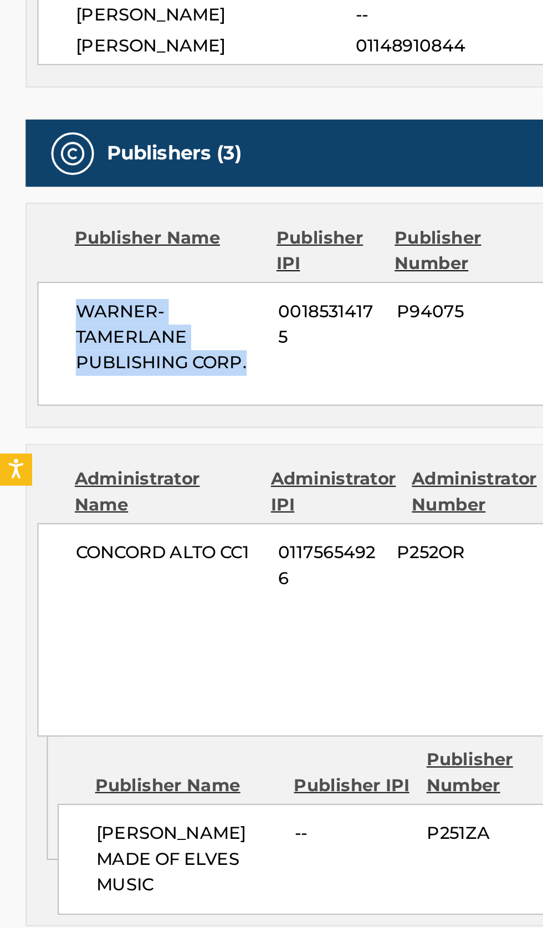
copy span "WARNER-TAMERLANE PUBLISHING CORP."
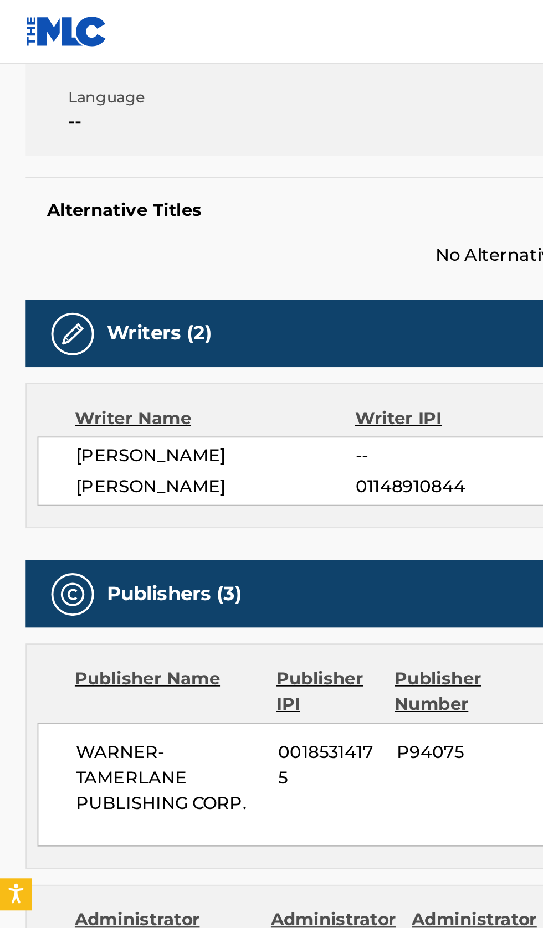
scroll to position [0, 0]
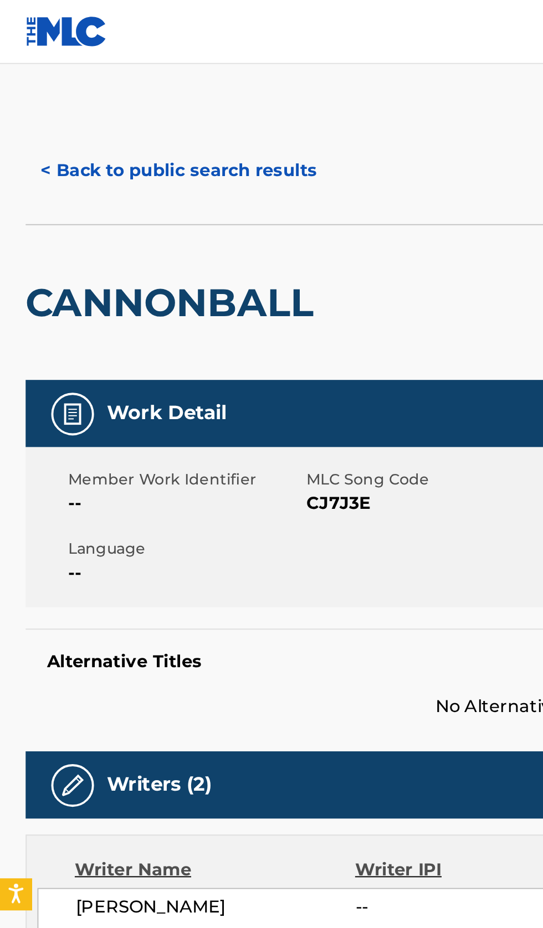
click at [97, 91] on button "< Back to public search results" at bounding box center [92, 89] width 159 height 28
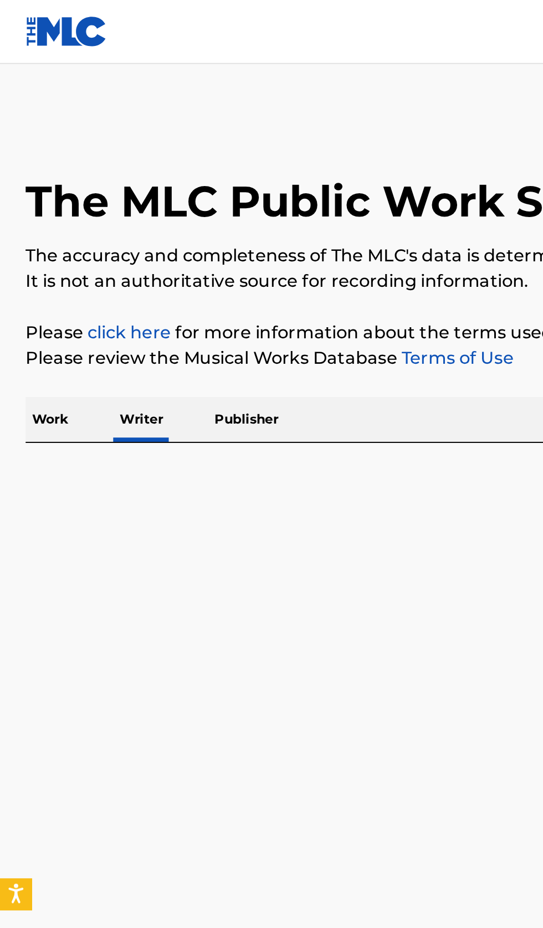
scroll to position [2, 0]
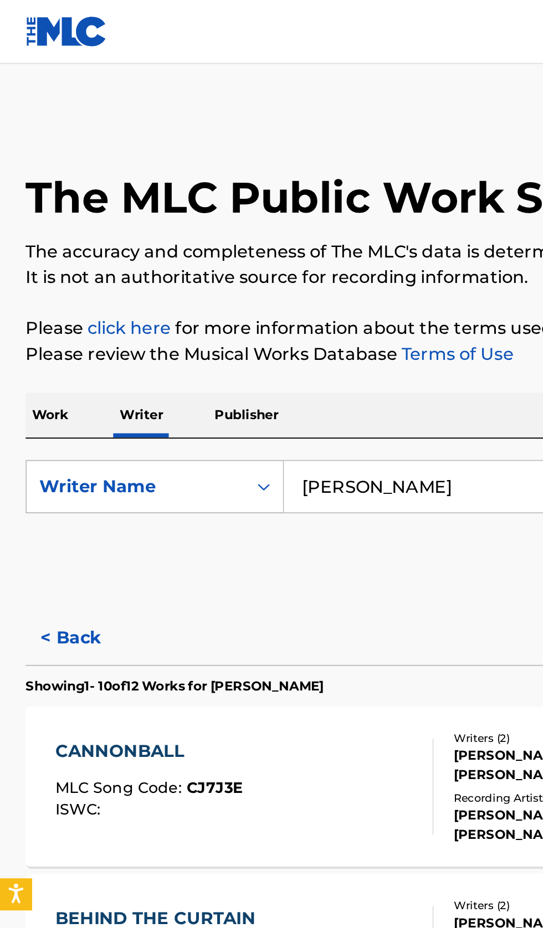
click at [244, 251] on input "Ralph Castelli" at bounding box center [338, 252] width 382 height 27
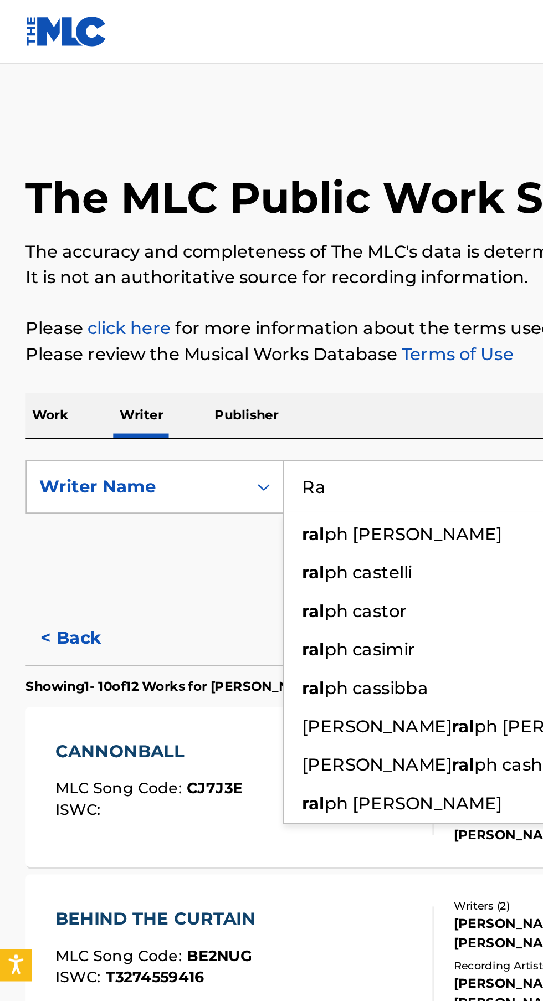
type input "R"
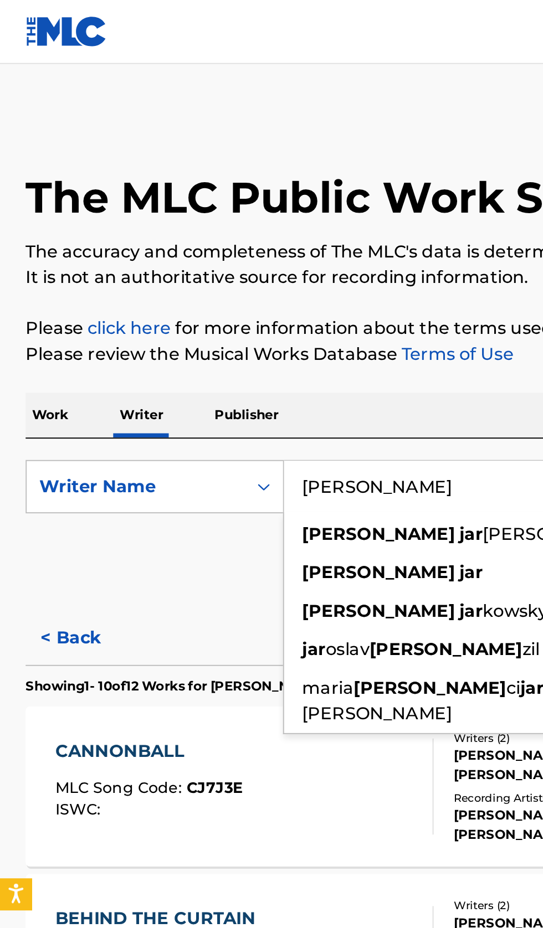
type input "Dora Jar"
click at [264, 198] on div "The MLC Public Work Search The accuracy and completeness of The MLC's data is d…" at bounding box center [271, 674] width 543 height 1231
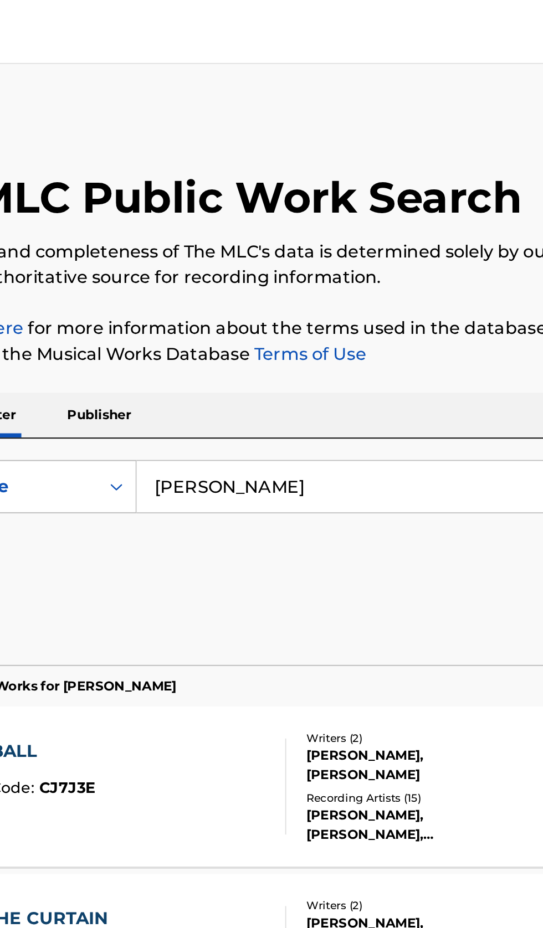
scroll to position [0, 0]
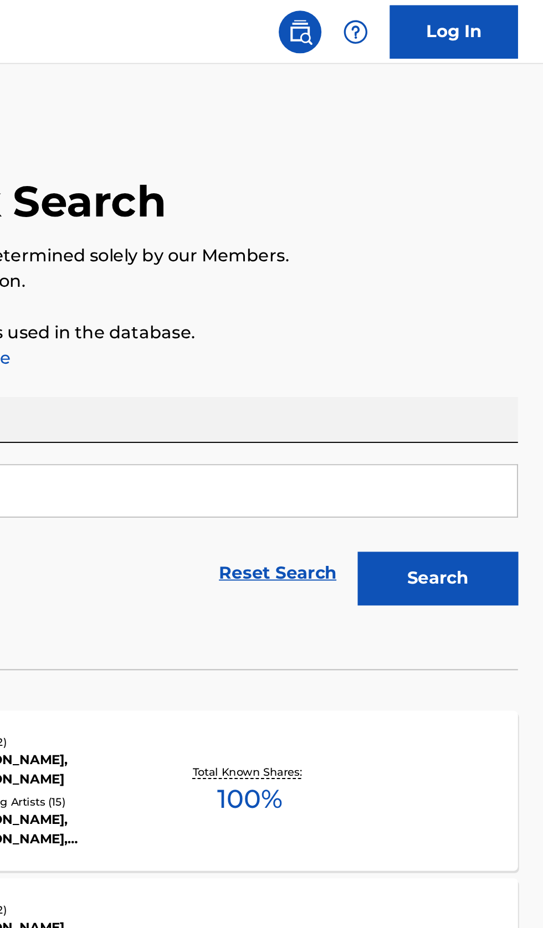
click at [487, 301] on button "Search" at bounding box center [487, 300] width 83 height 28
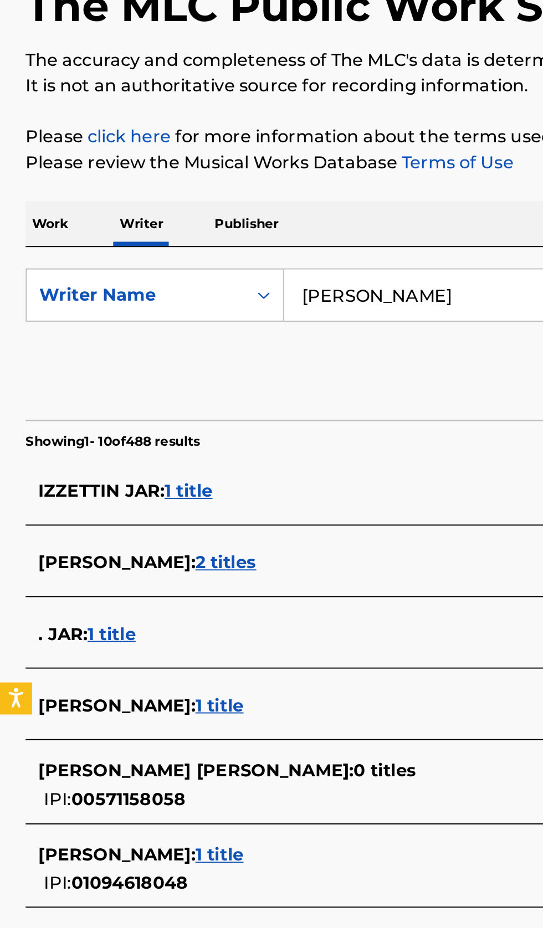
click at [161, 556] on div "DORA JAR : 1 title IPI: 01094618048" at bounding box center [257, 553] width 474 height 28
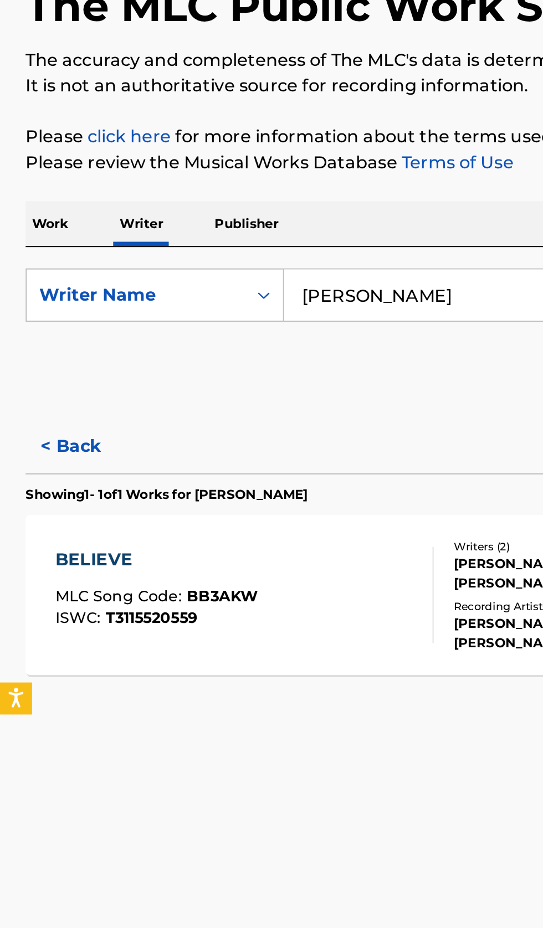
click at [50, 336] on button "< Back" at bounding box center [46, 334] width 66 height 28
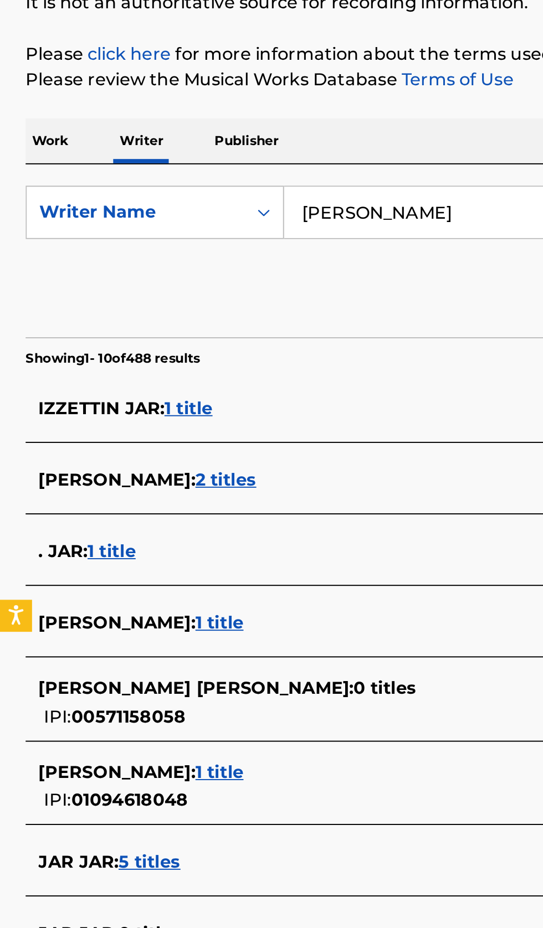
click at [196, 466] on div "DORA JAR : 1 title" at bounding box center [257, 467] width 474 height 13
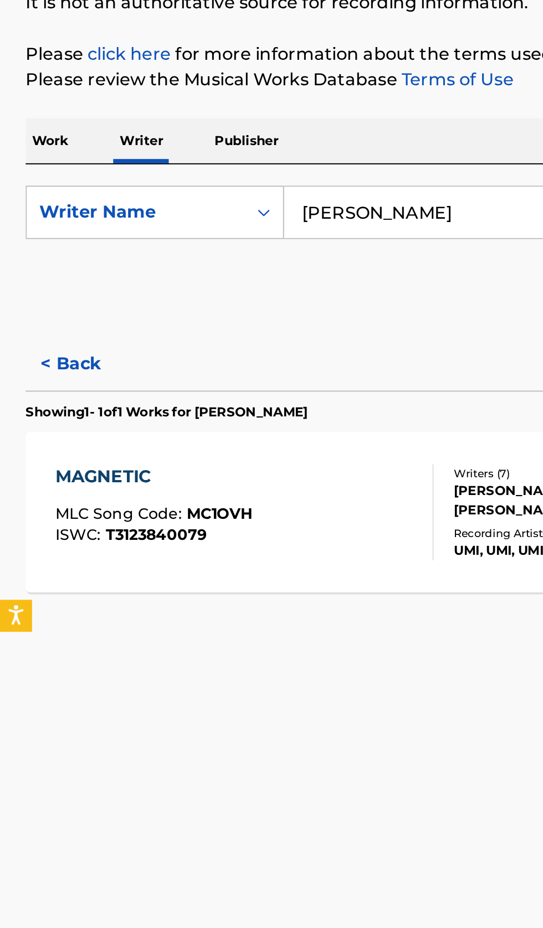
click at [43, 335] on button "< Back" at bounding box center [46, 334] width 66 height 28
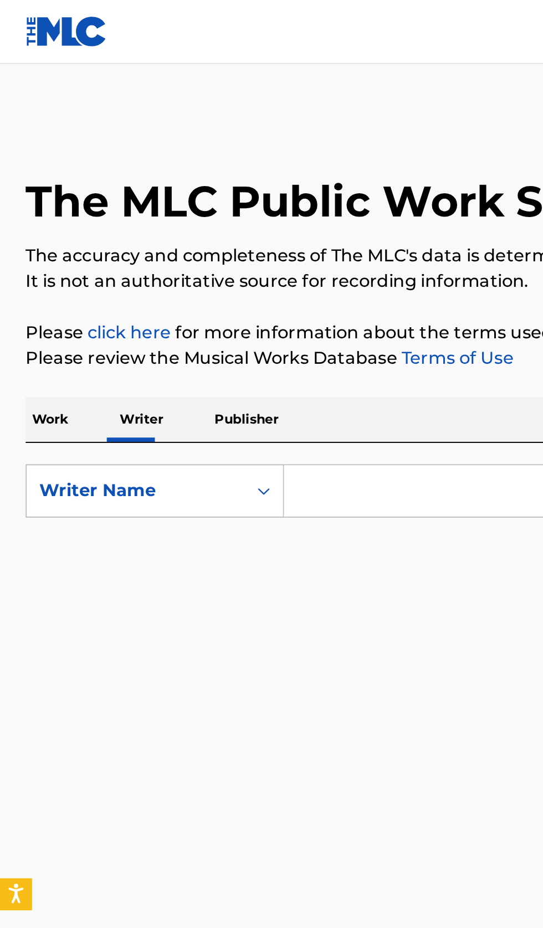
click at [194, 253] on input "Search Form" at bounding box center [338, 255] width 382 height 27
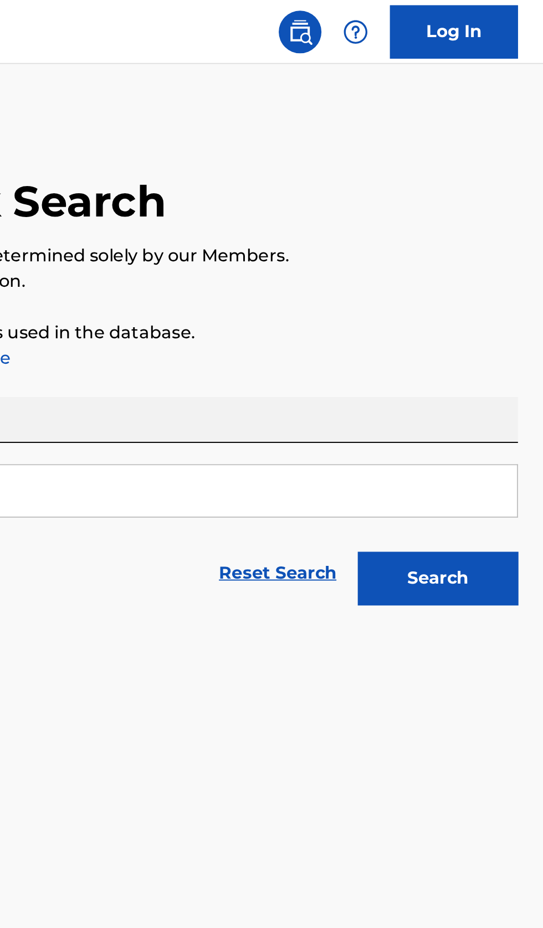
type input "[PERSON_NAME]"
click at [505, 305] on button "Search" at bounding box center [487, 300] width 83 height 28
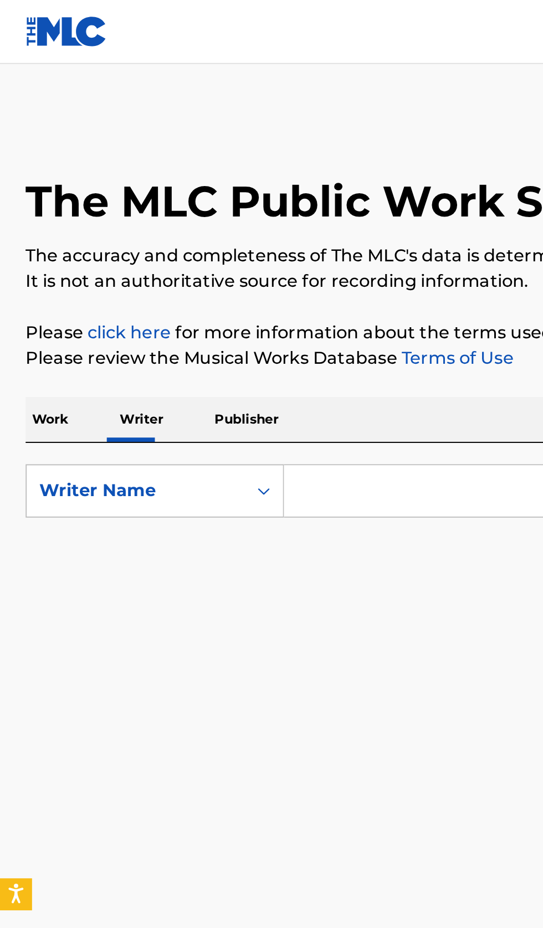
click at [30, 215] on p "Work" at bounding box center [25, 217] width 25 height 23
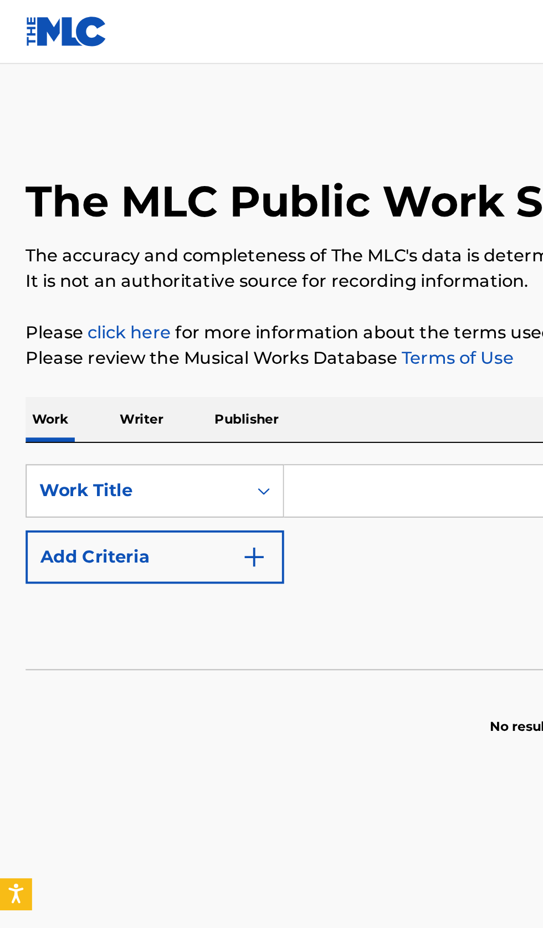
click at [187, 256] on input "Search Form" at bounding box center [338, 255] width 382 height 27
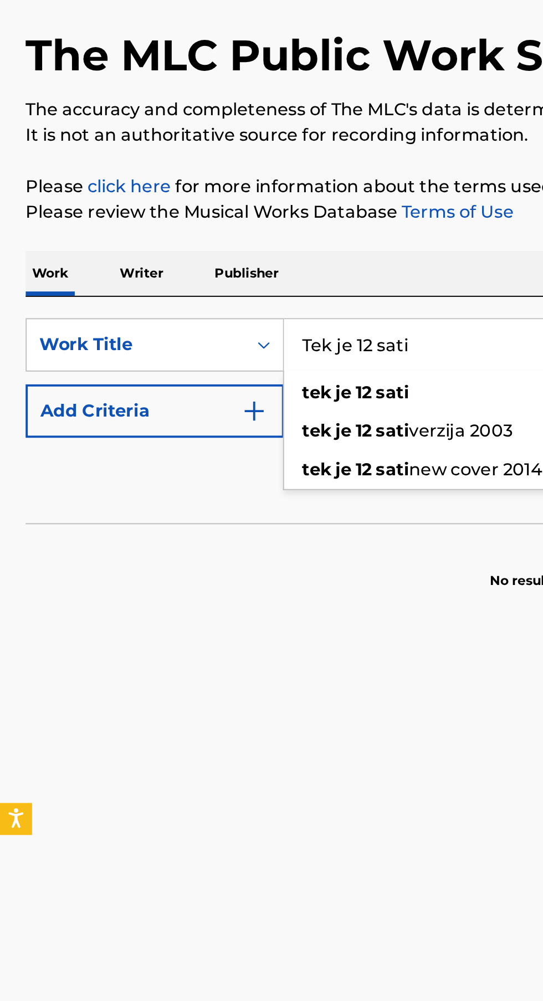
type input "Tek je 12 sati"
click at [129, 292] on img "Search Form" at bounding box center [131, 289] width 13 height 13
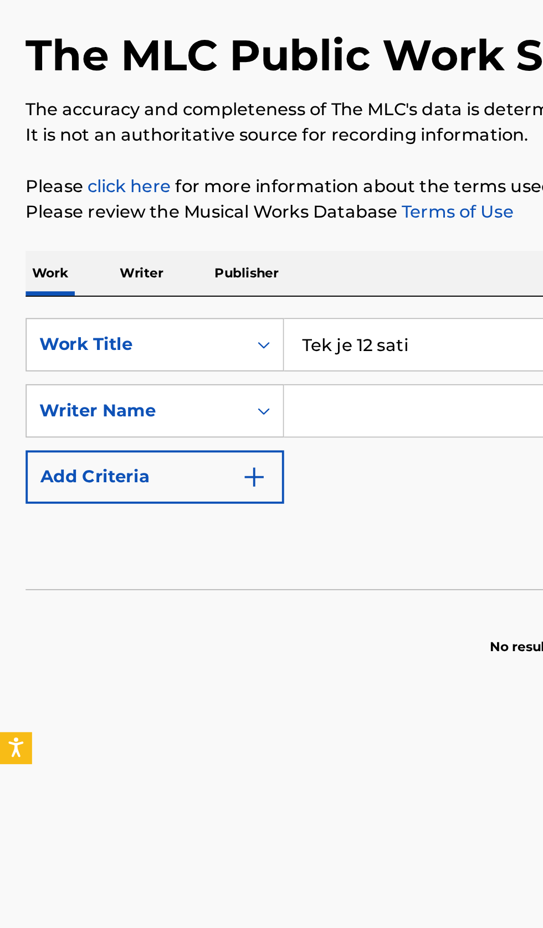
click at [196, 285] on input "Search Form" at bounding box center [327, 289] width 361 height 27
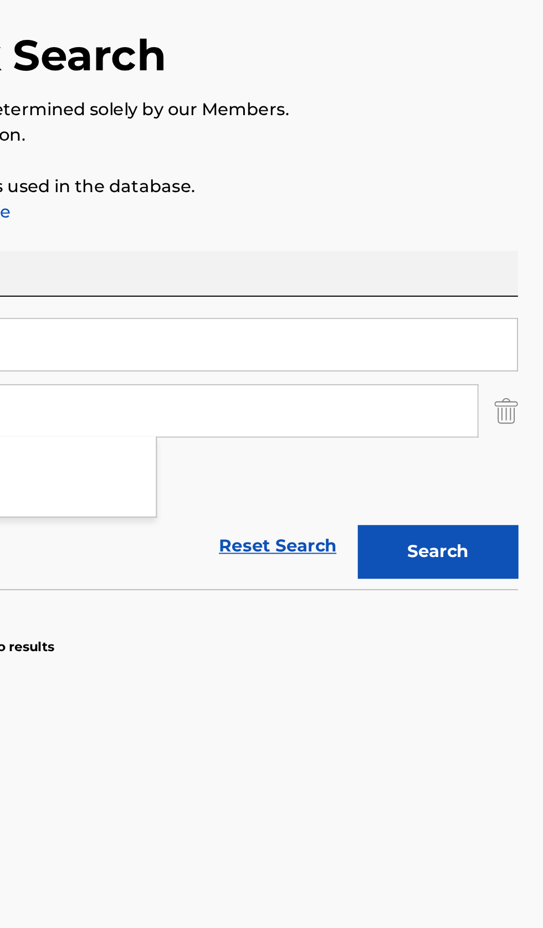
type input "[PERSON_NAME]"
click at [510, 363] on button "Search" at bounding box center [487, 362] width 83 height 28
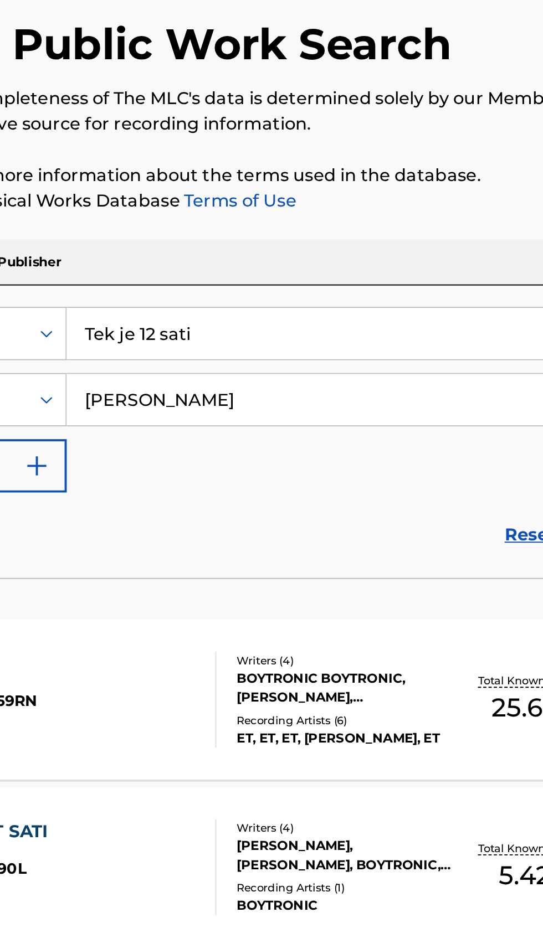
click at [332, 426] on div "Writers ( 4 )" at bounding box center [291, 424] width 112 height 8
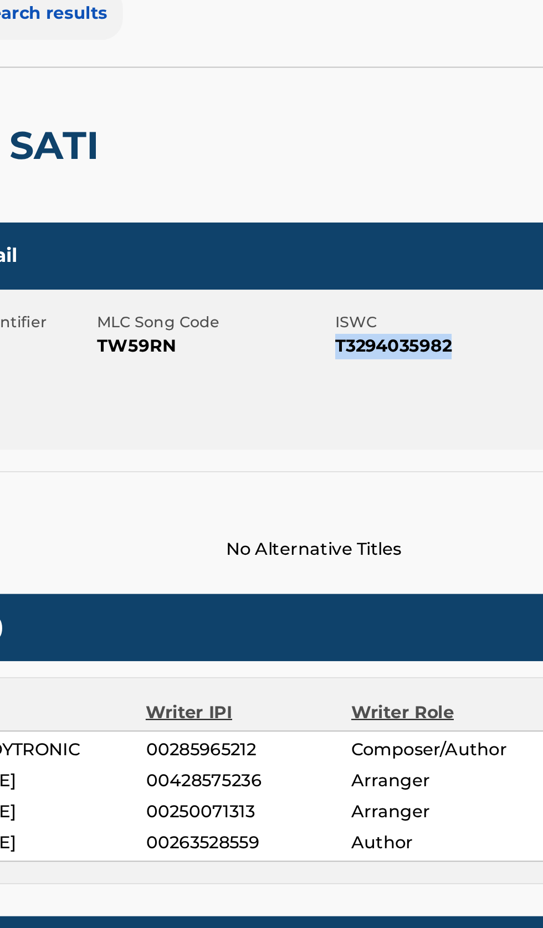
copy span "T3294035982"
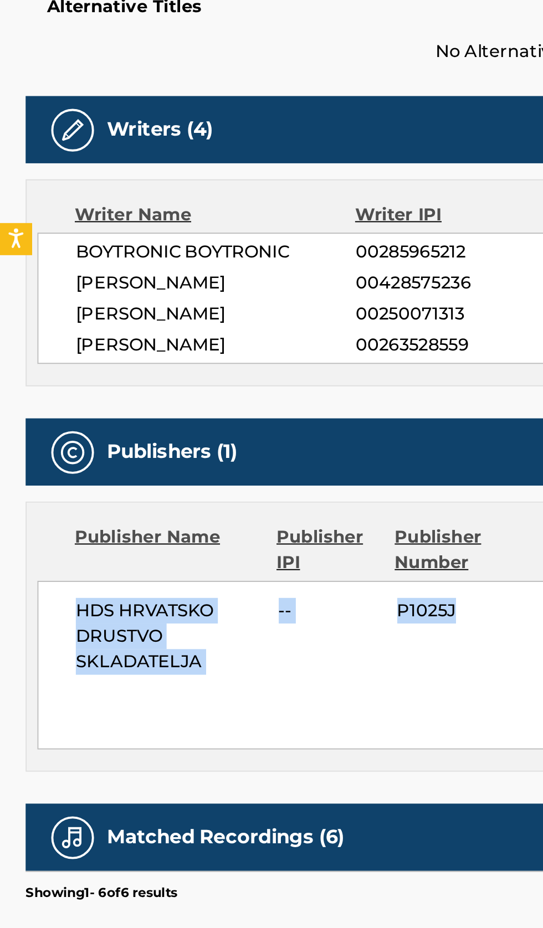
click at [80, 670] on span "HDS HRVATSKO DRUSTVO SKLADATELJA" at bounding box center [87, 670] width 97 height 40
copy span "HDS HRVATSKO DRUSTVO SKLADATELJA"
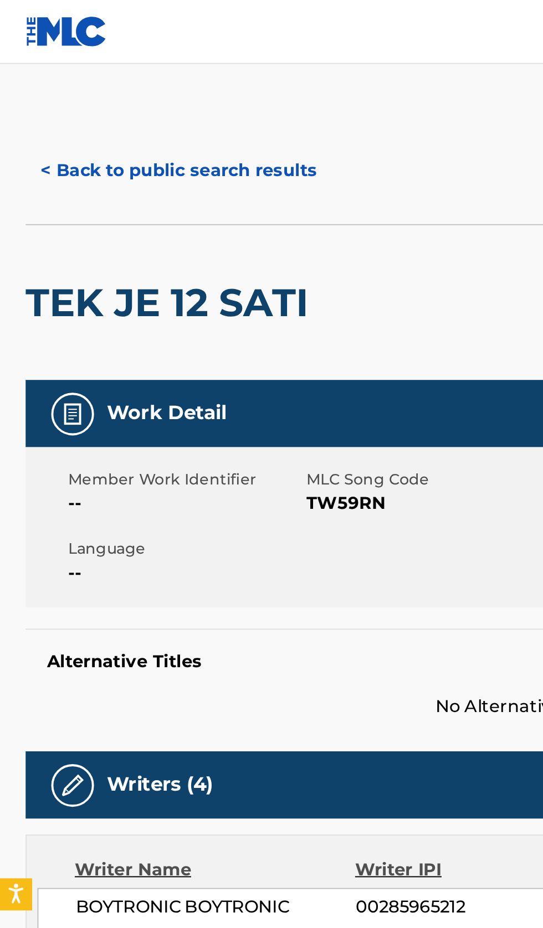
click at [86, 99] on button "< Back to public search results" at bounding box center [92, 89] width 159 height 28
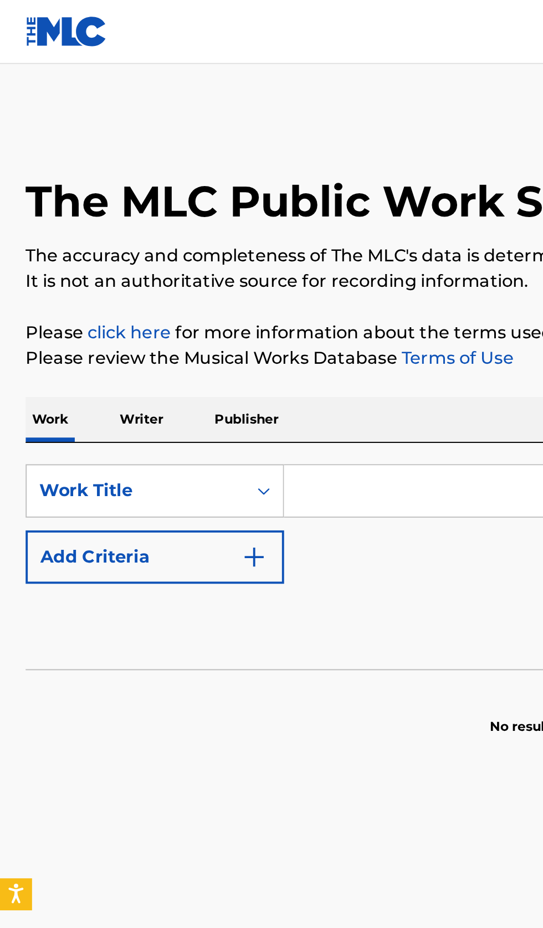
click at [184, 258] on input "Search Form" at bounding box center [338, 255] width 382 height 27
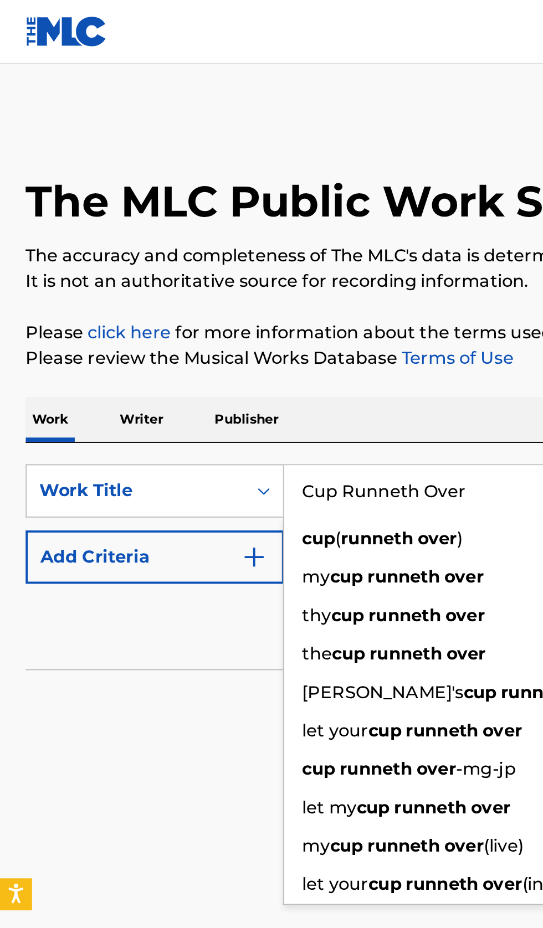
type input "Cup Runneth Over"
click at [137, 286] on img "Search Form" at bounding box center [131, 289] width 13 height 13
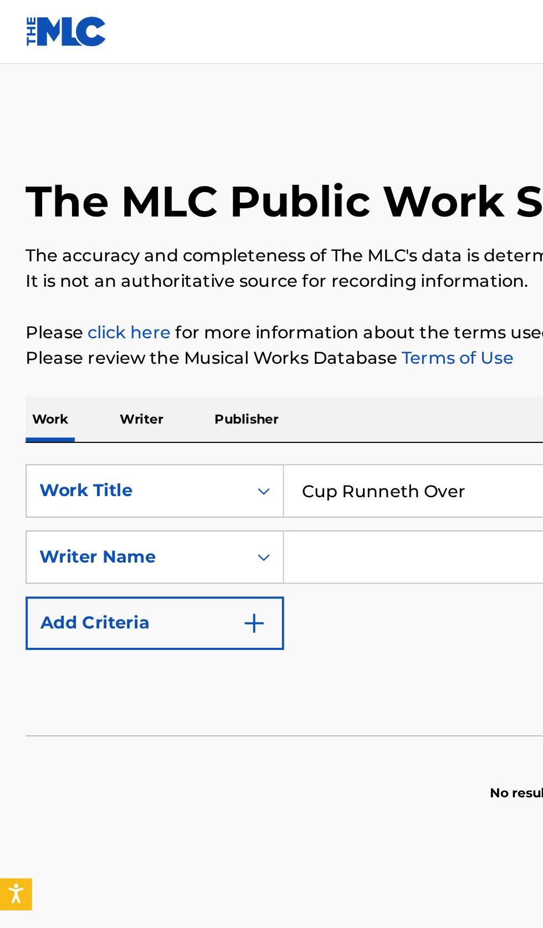
click at [207, 291] on input "Search Form" at bounding box center [327, 289] width 361 height 27
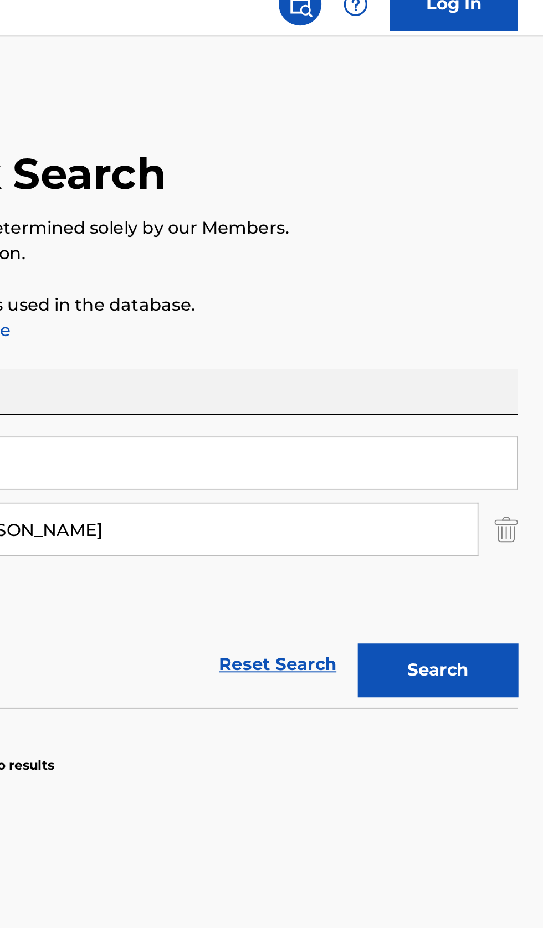
type input "[PERSON_NAME] [PERSON_NAME]"
click at [494, 357] on button "Search" at bounding box center [487, 362] width 83 height 28
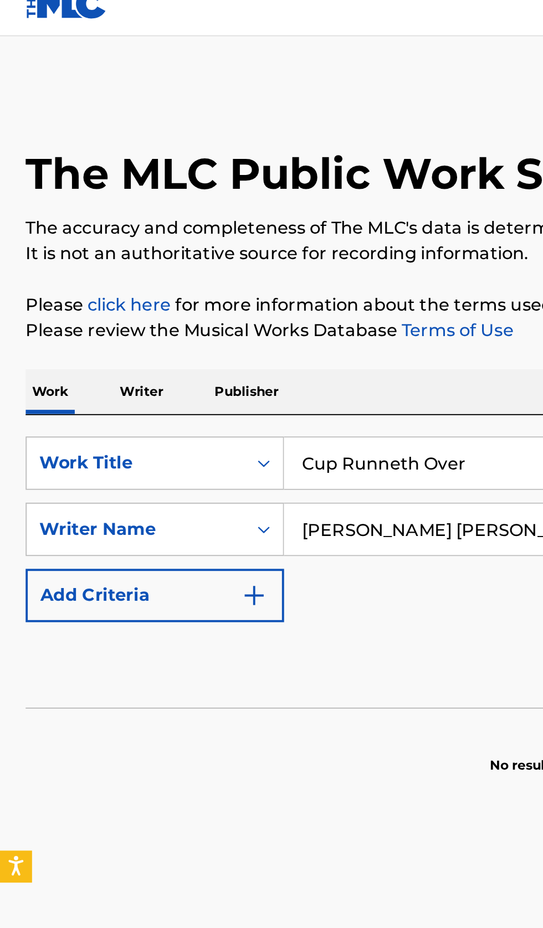
click at [64, 220] on p "Writer" at bounding box center [73, 217] width 29 height 23
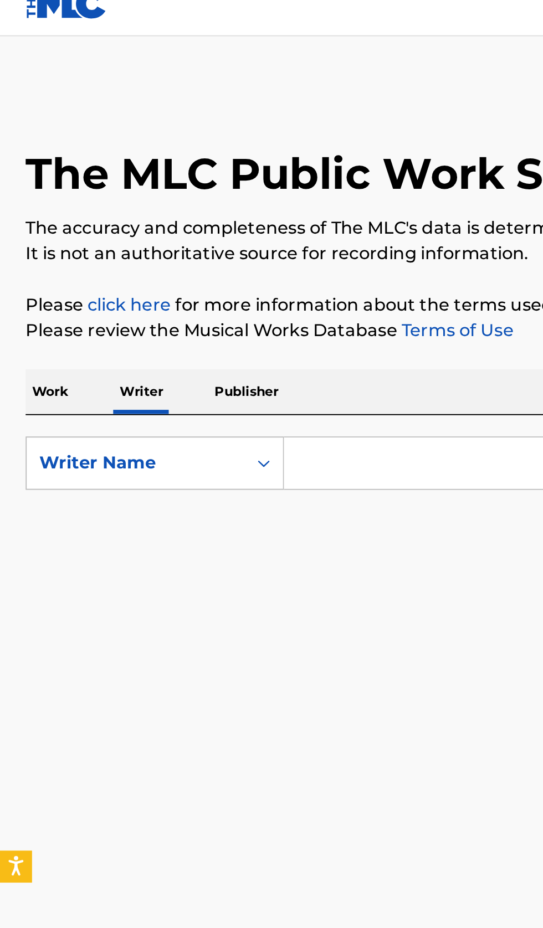
click at [215, 255] on input "Search Form" at bounding box center [338, 255] width 382 height 27
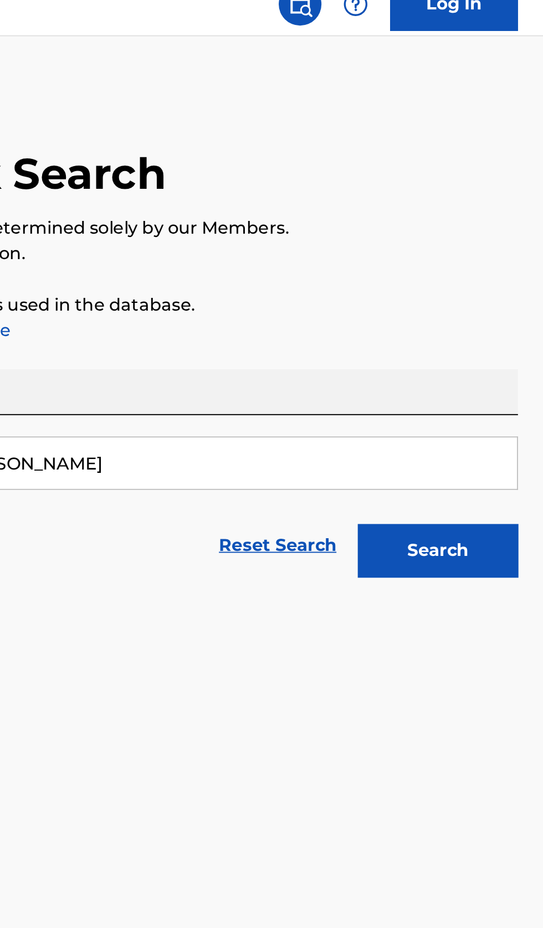
type input "[PERSON_NAME] [PERSON_NAME]"
click at [502, 310] on button "Search" at bounding box center [487, 300] width 83 height 28
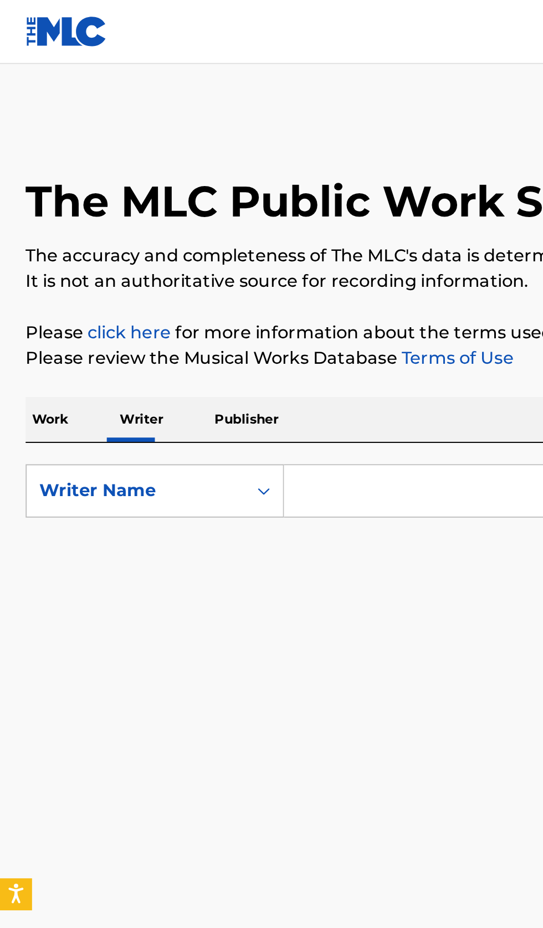
click at [196, 254] on input "Search Form" at bounding box center [338, 255] width 382 height 27
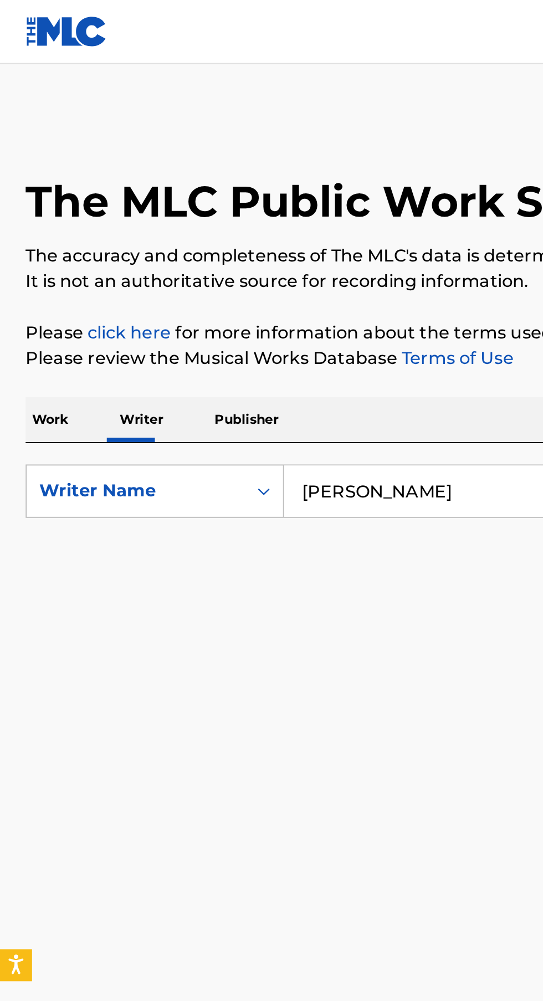
type input "Kiki Rockwell"
click at [446, 286] on button "Search" at bounding box center [487, 300] width 83 height 28
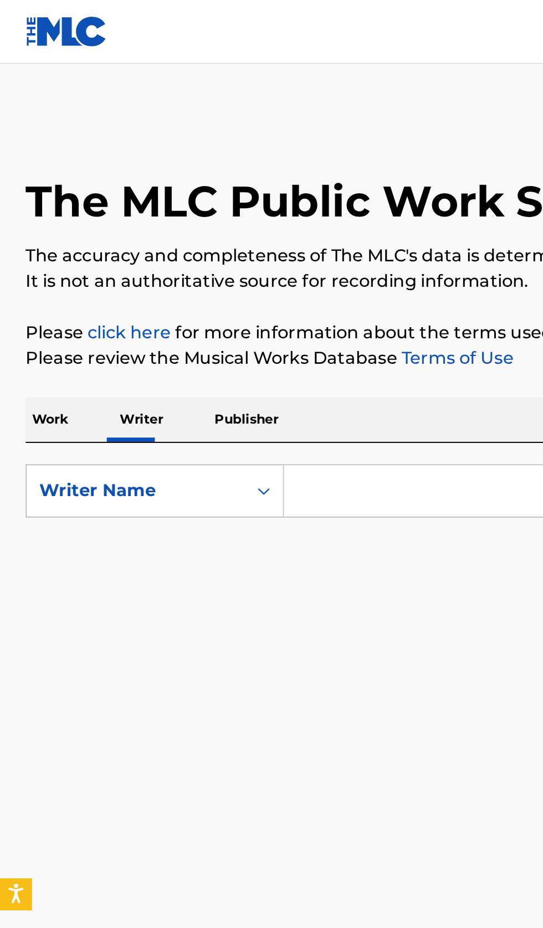
click at [192, 259] on input "Search Form" at bounding box center [338, 255] width 382 height 27
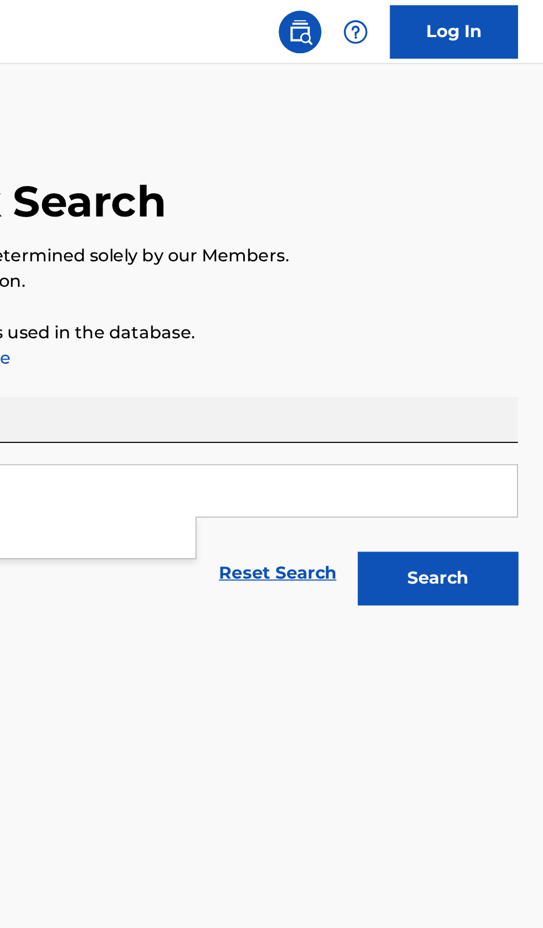
type input "[PERSON_NAME]"
click at [513, 305] on button "Search" at bounding box center [487, 300] width 83 height 28
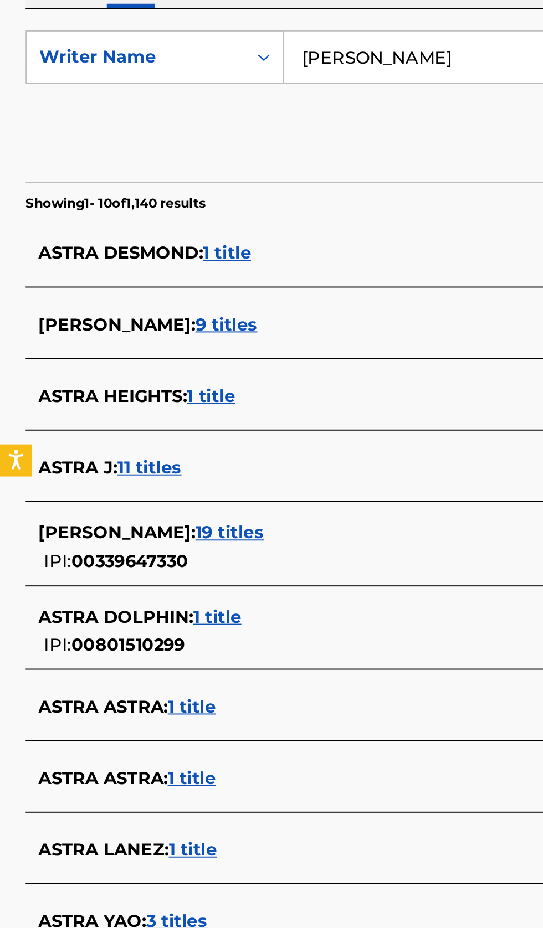
click at [172, 705] on div "ASTRA YAO : 3 titles" at bounding box center [257, 703] width 474 height 13
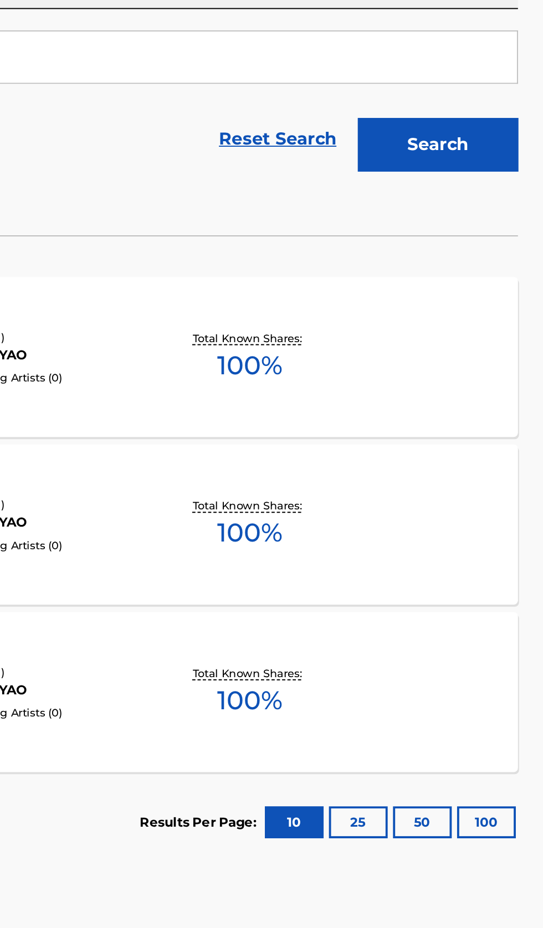
click at [461, 421] on div "KIRAMEKI MLC Song Code : KB54QP ISWC : Writers ( 1 ) ASTRA YAO Recording Artist…" at bounding box center [271, 410] width 516 height 83
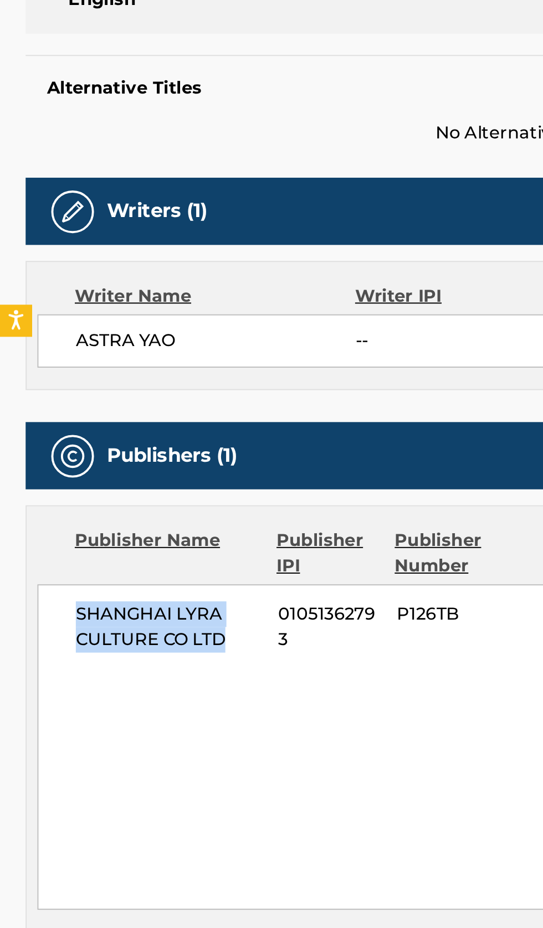
copy span "SHANGHAI LYRA CULTURE CO LTD"
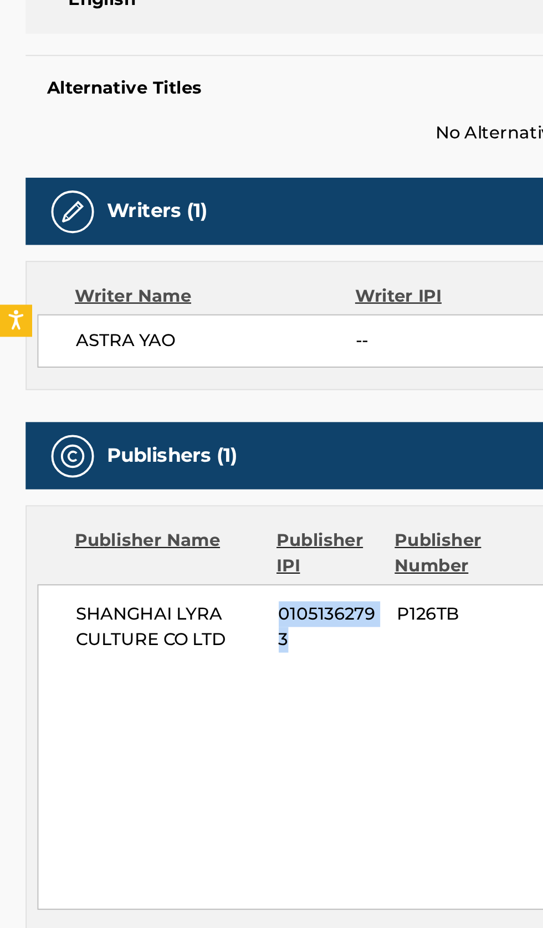
copy span "01051362793"
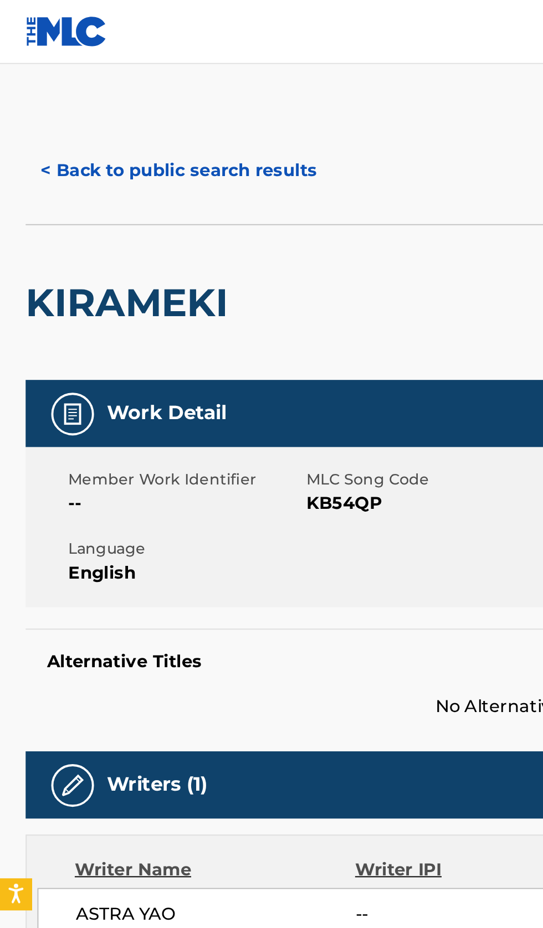
click at [97, 84] on button "< Back to public search results" at bounding box center [92, 89] width 159 height 28
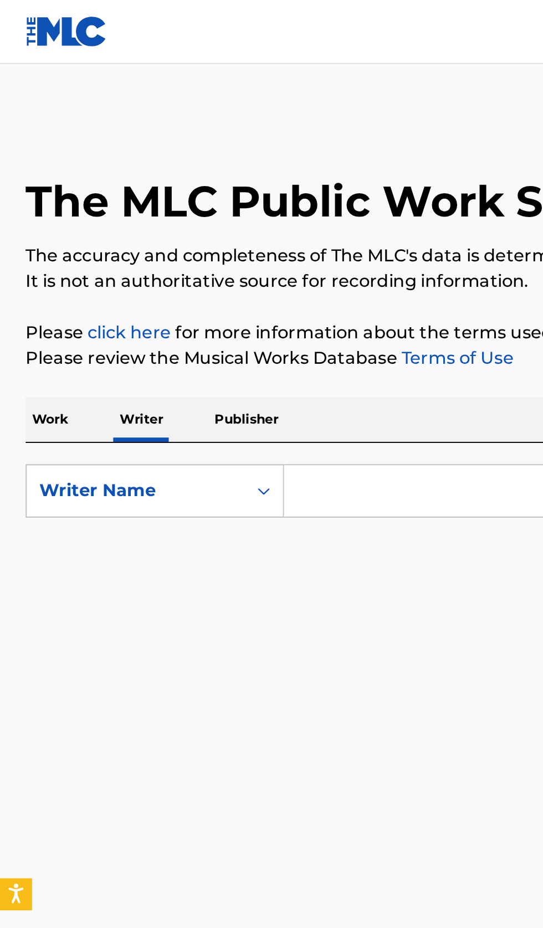
click at [28, 216] on p "Work" at bounding box center [25, 217] width 25 height 23
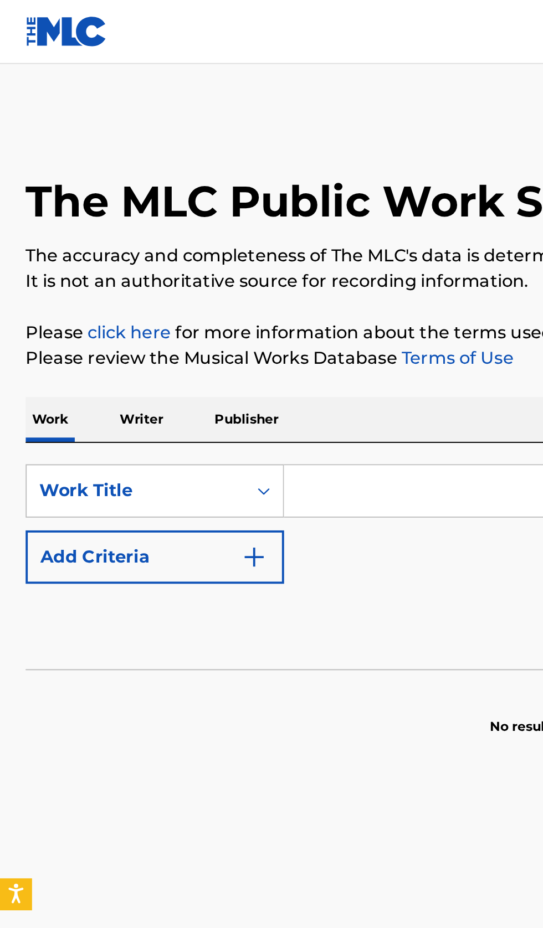
click at [187, 256] on input "Search Form" at bounding box center [338, 255] width 382 height 27
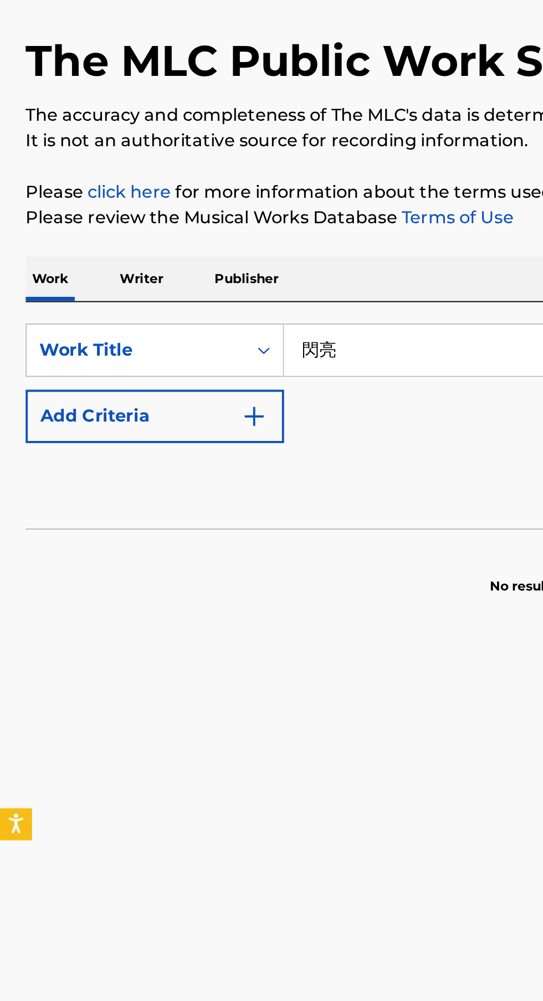
type input "閃亮"
click at [142, 293] on button "Add Criteria" at bounding box center [80, 289] width 134 height 28
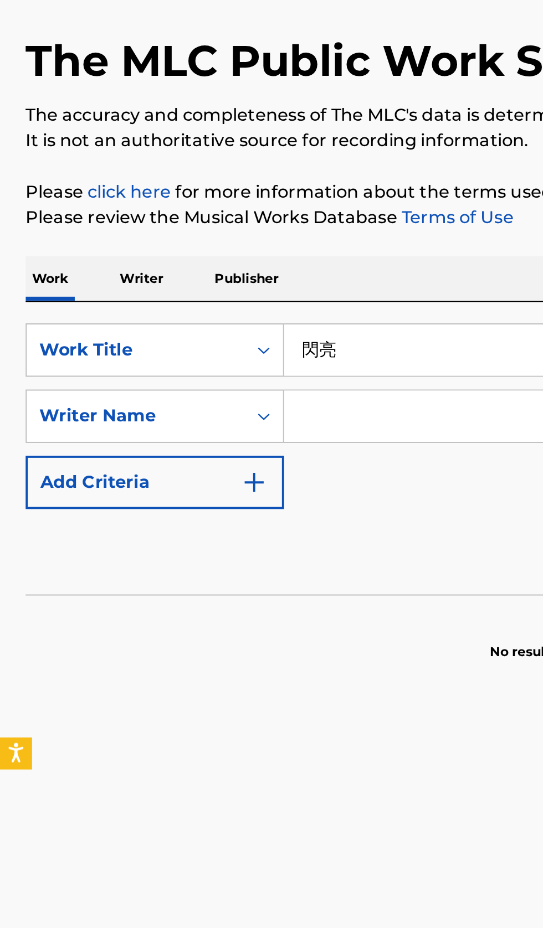
click at [189, 290] on input "Search Form" at bounding box center [327, 289] width 361 height 27
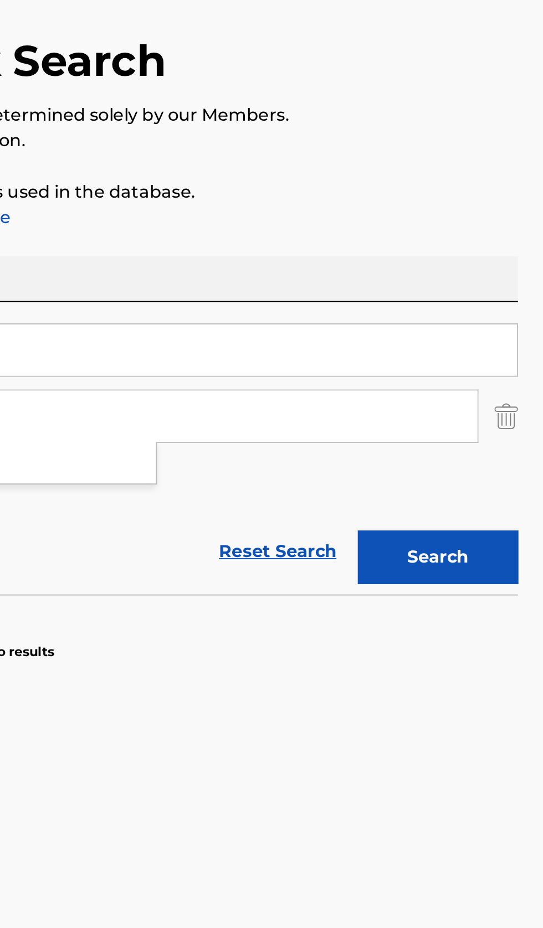
type input "Astra Yao"
click at [509, 364] on button "Search" at bounding box center [487, 362] width 83 height 28
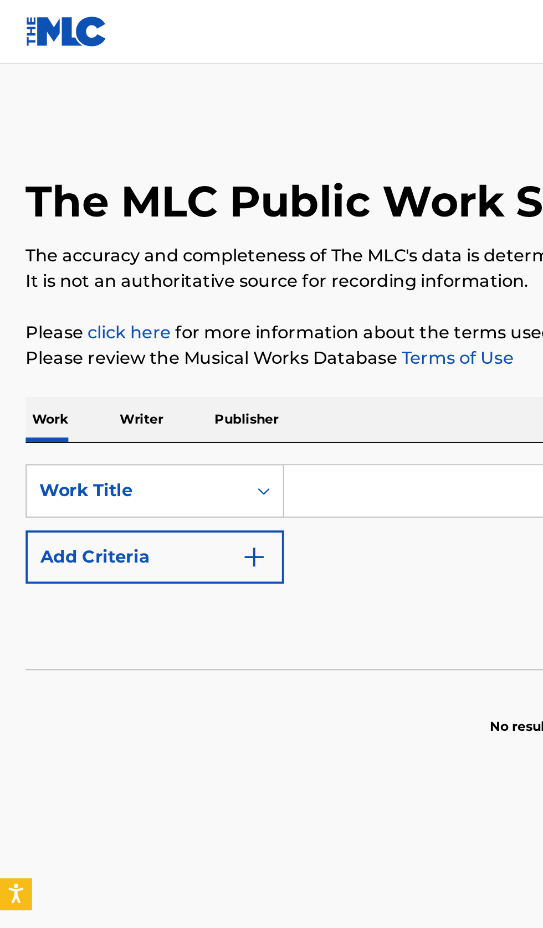
click at [69, 213] on p "Writer" at bounding box center [73, 217] width 29 height 23
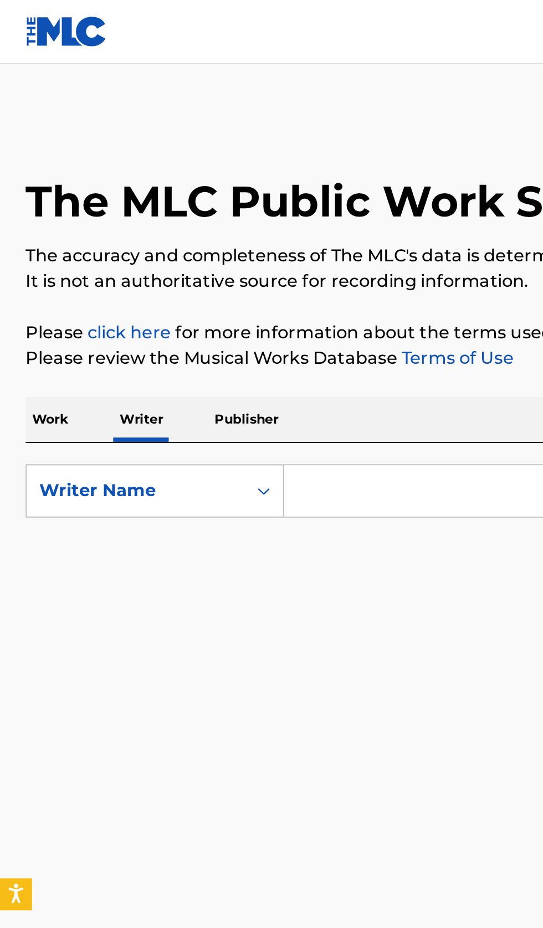
click at [205, 255] on input "Search Form" at bounding box center [338, 255] width 382 height 27
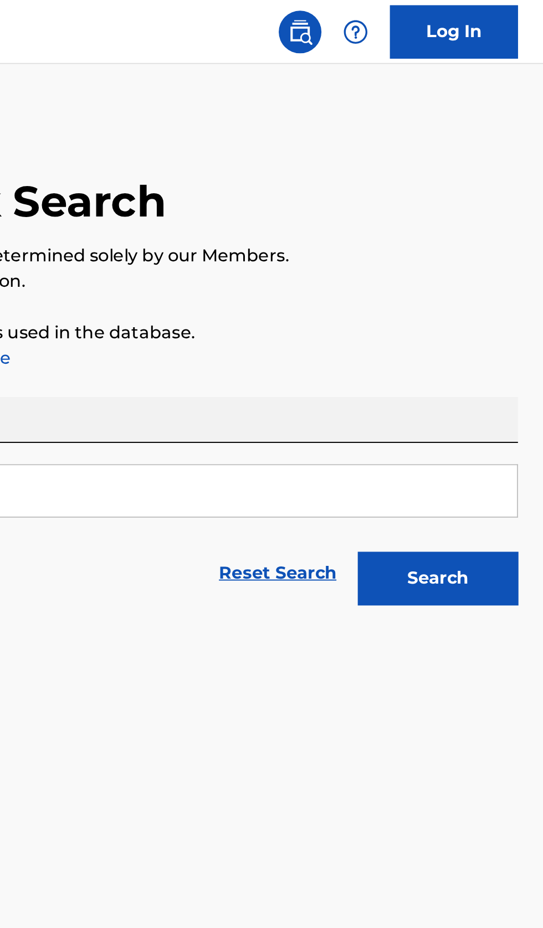
type input "Luxuyen"
click at [510, 305] on button "Search" at bounding box center [487, 300] width 83 height 28
